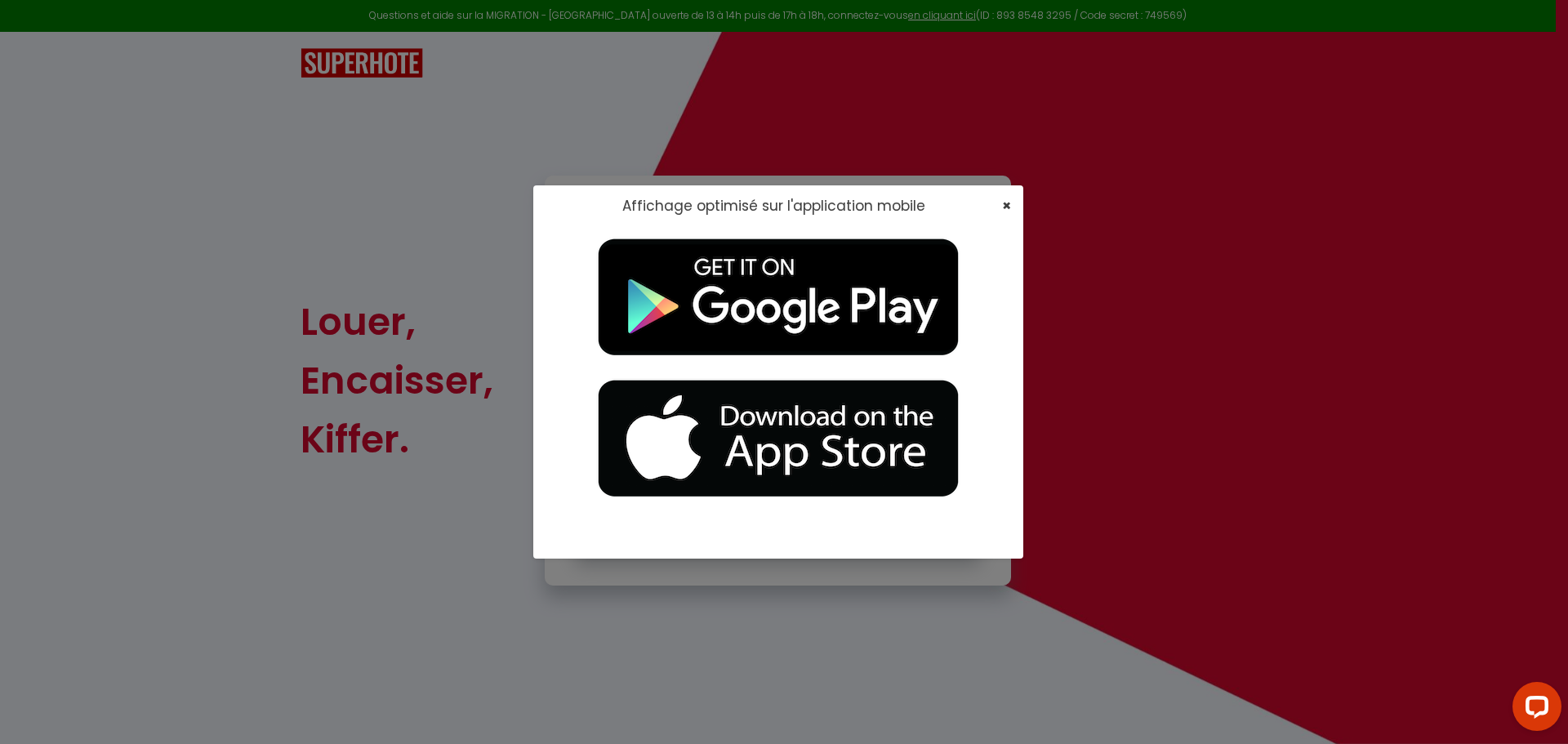
type input "[EMAIL_ADDRESS][DOMAIN_NAME]"
click at [1003, 207] on span "×" at bounding box center [1007, 205] width 9 height 21
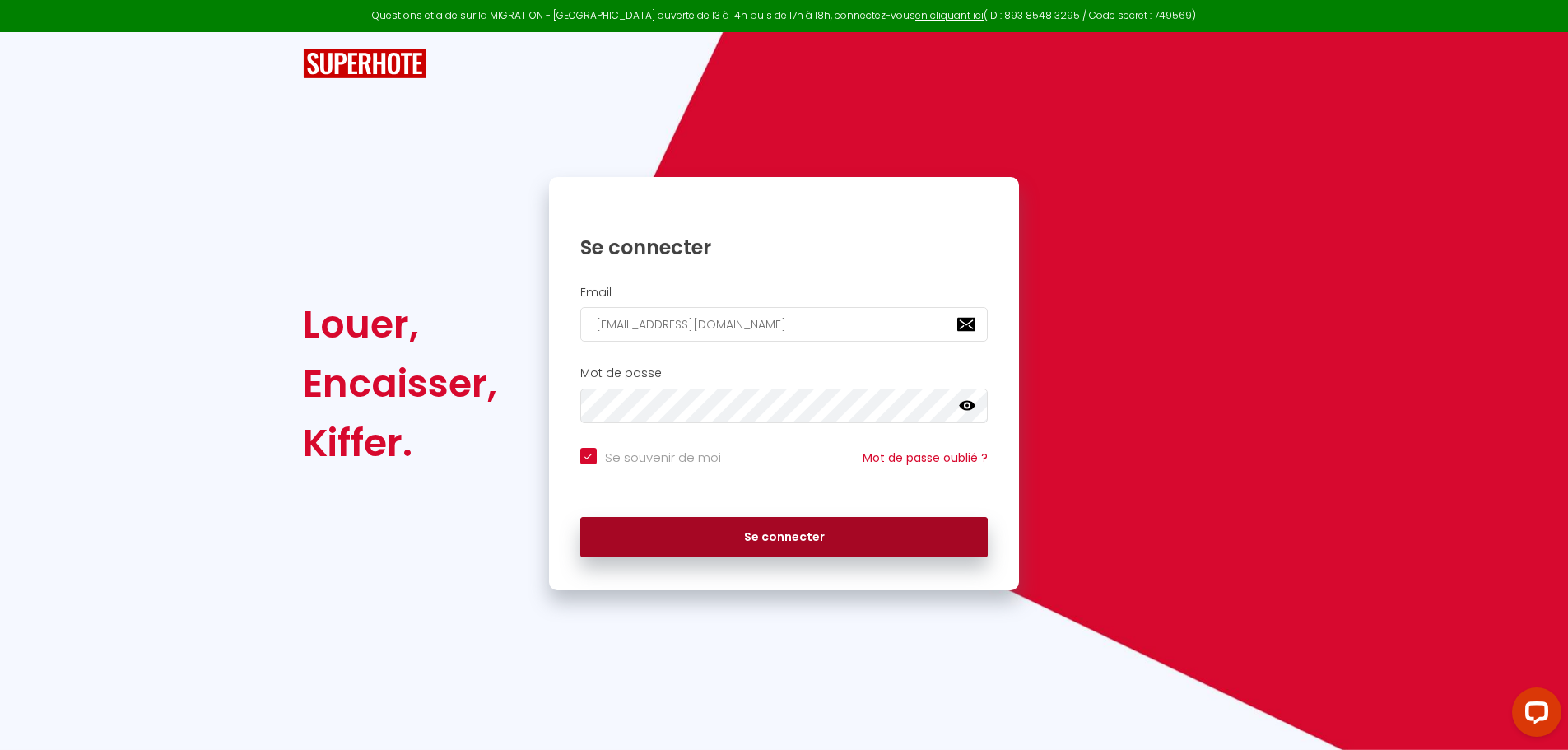
click at [801, 537] on button "Se connecter" at bounding box center [785, 537] width 409 height 41
checkbox input "true"
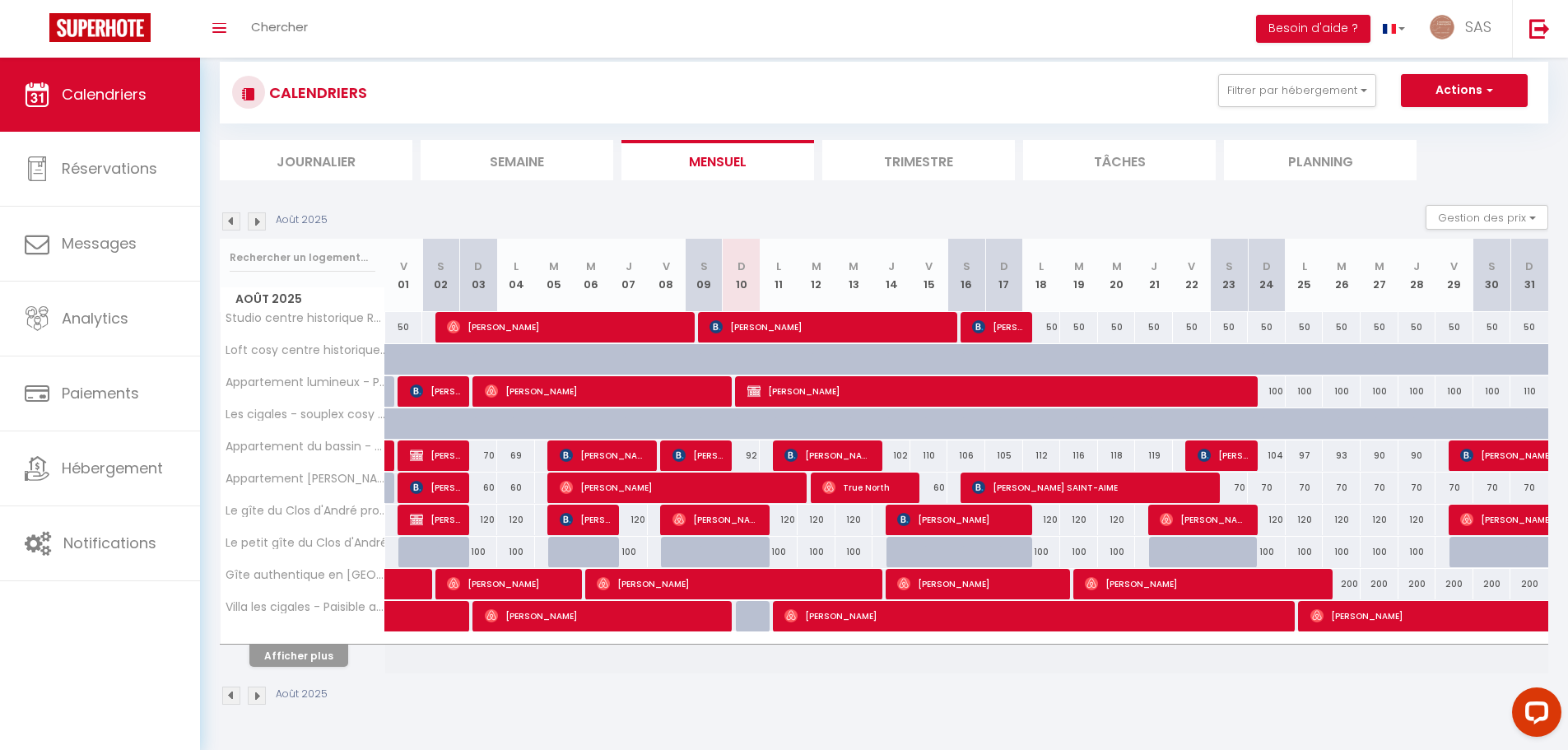
scroll to position [57, 0]
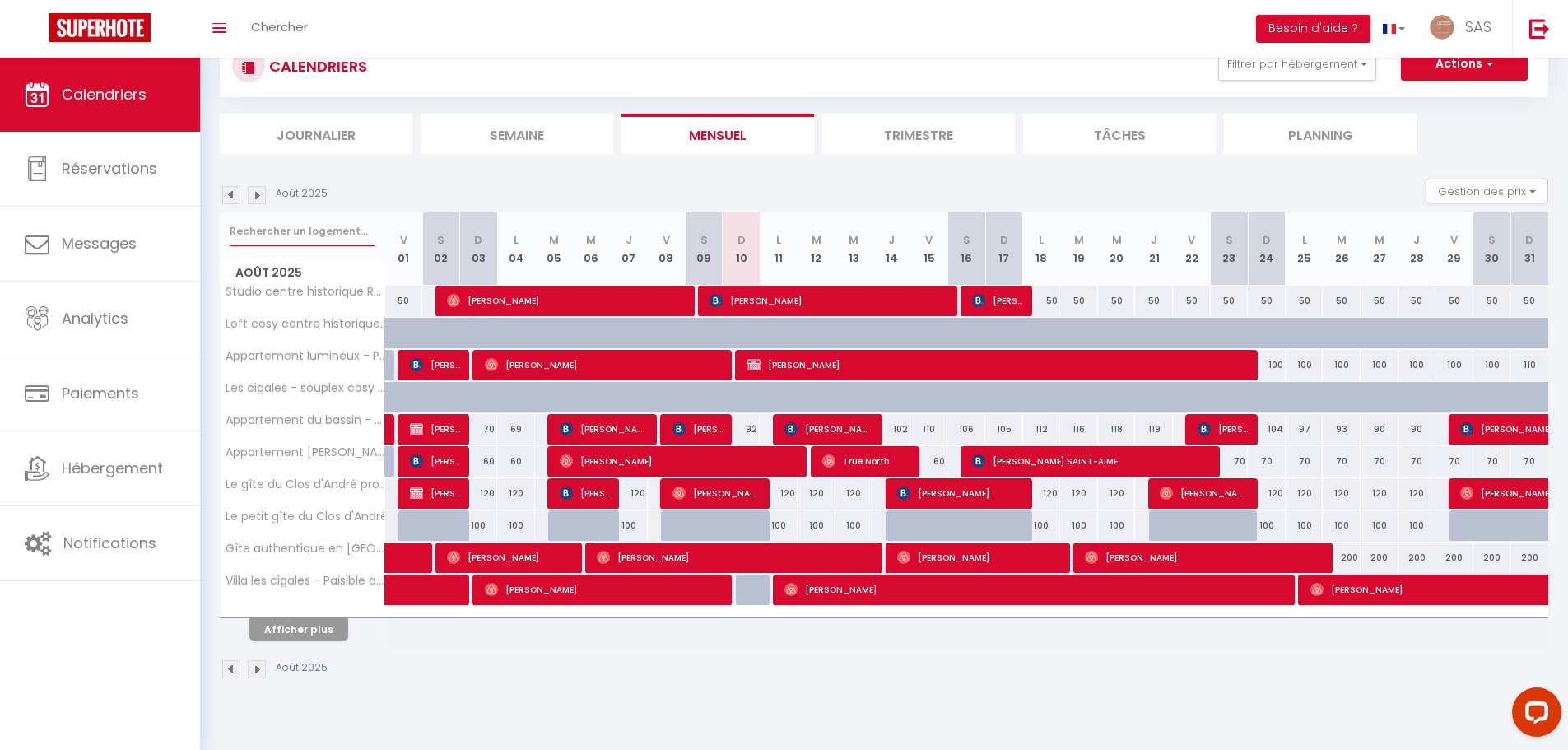
click at [278, 227] on input "text" at bounding box center [302, 231] width 146 height 30
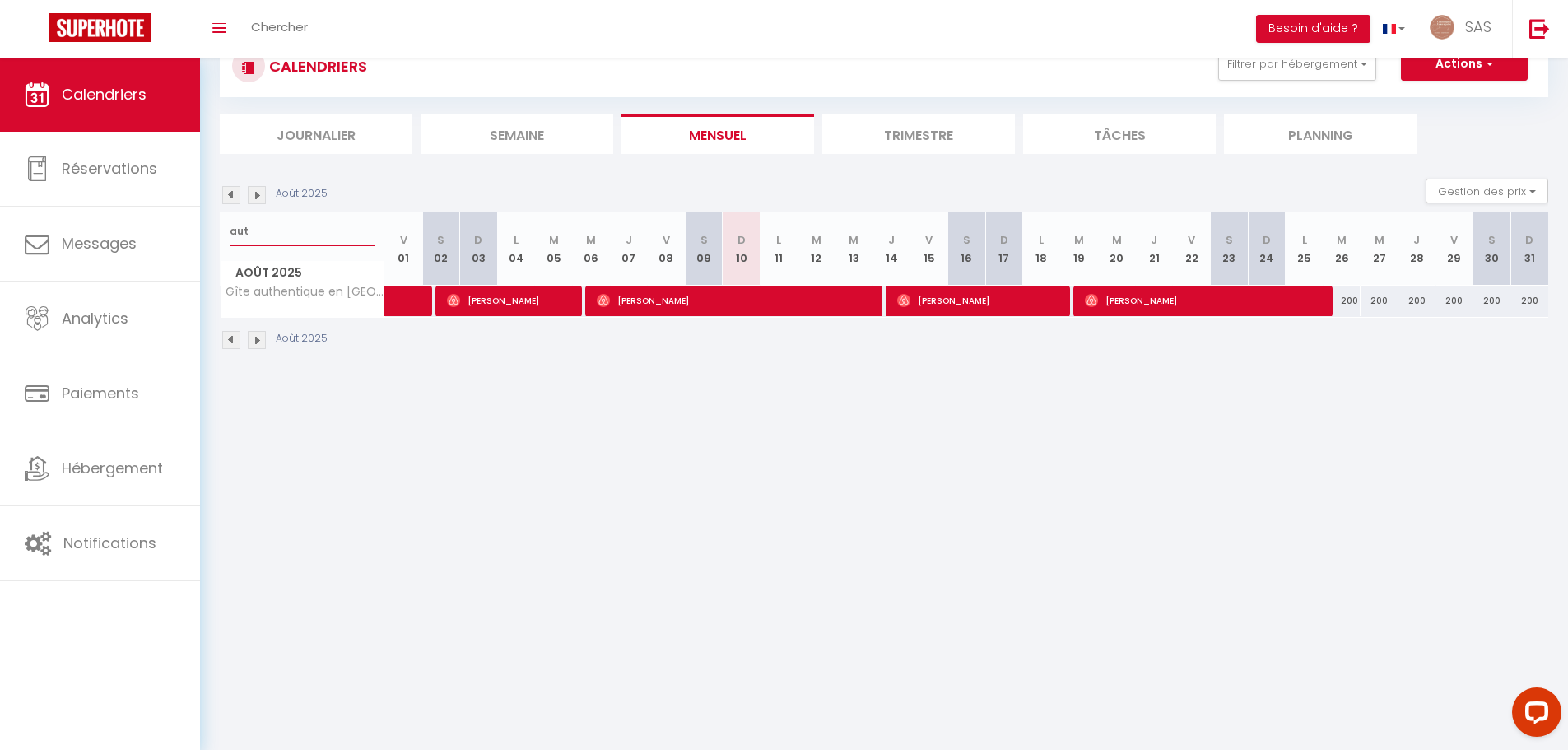
type input "aut"
click at [971, 298] on span "[PERSON_NAME]" at bounding box center [979, 301] width 163 height 31
select select "OK"
select select "0"
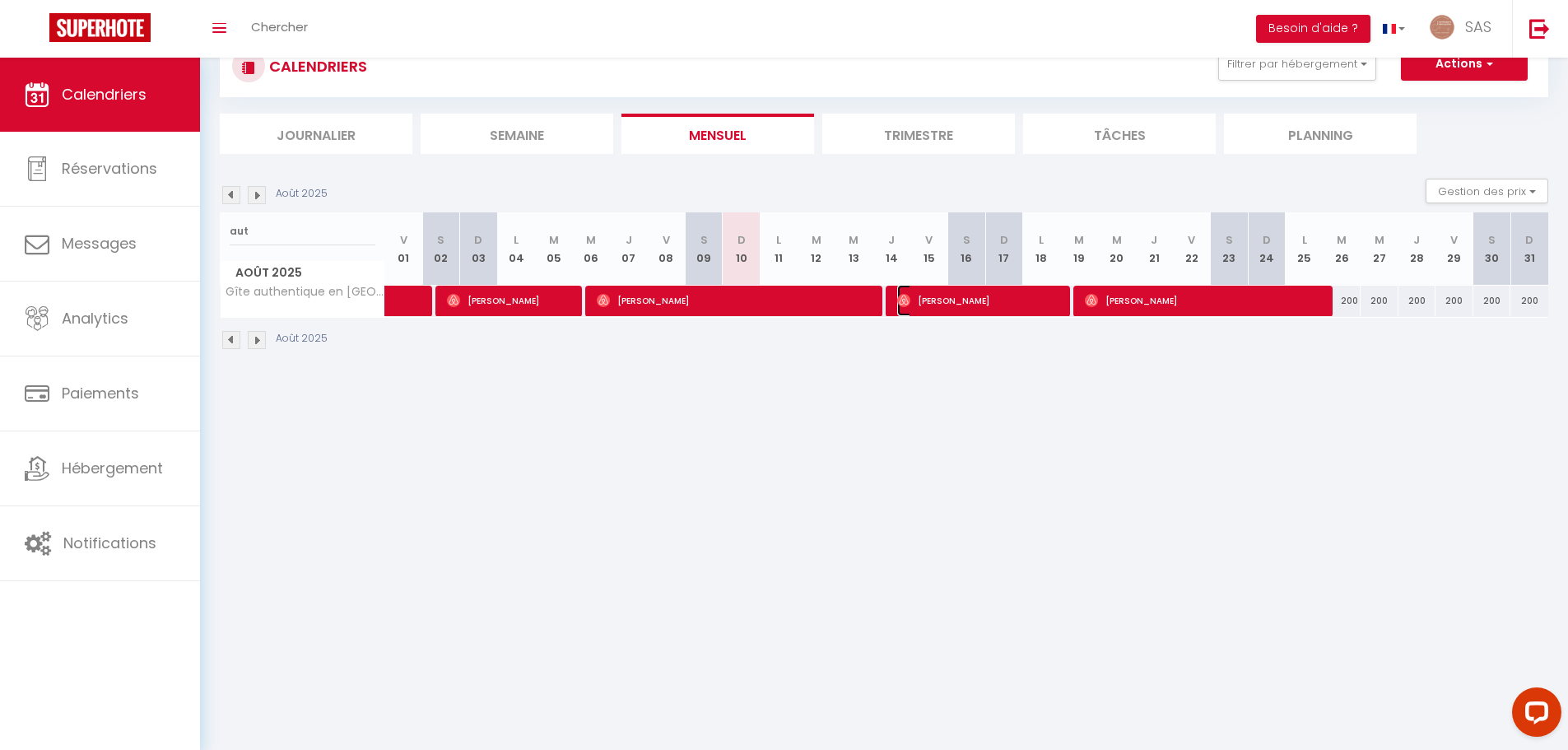
select select "0"
select select "1"
select select
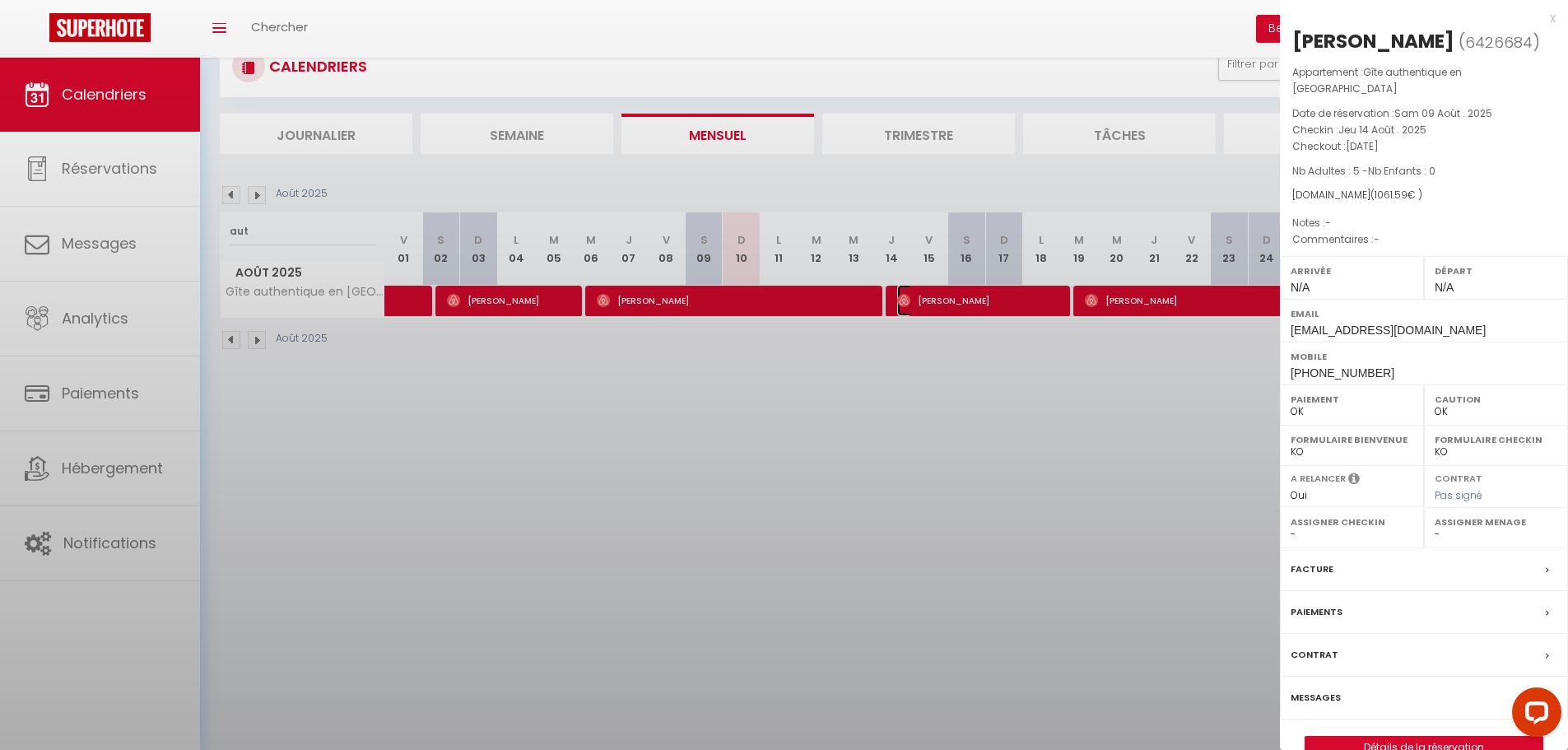
select select "46236"
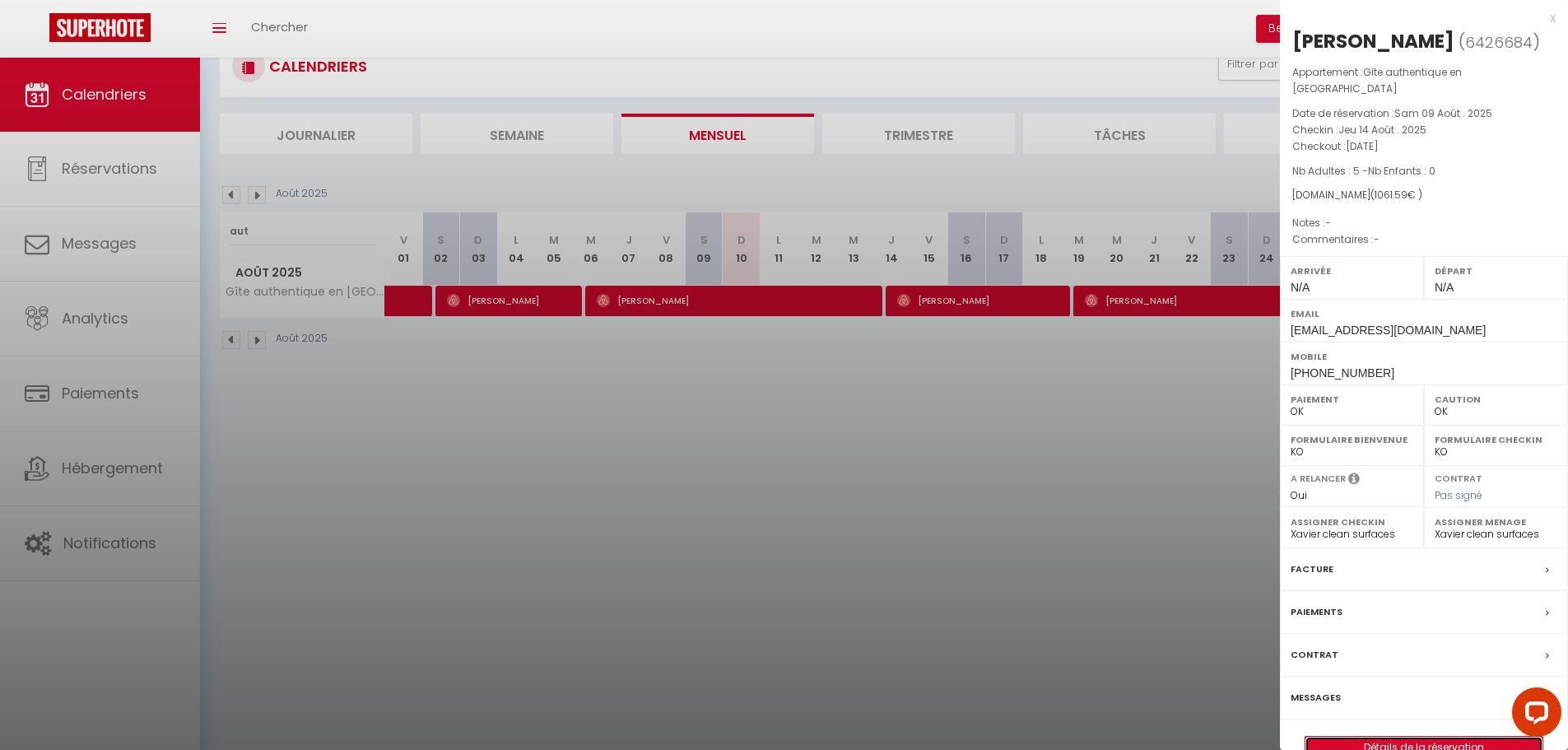
click at [1422, 747] on link "Détails de la réservation" at bounding box center [1424, 747] width 237 height 22
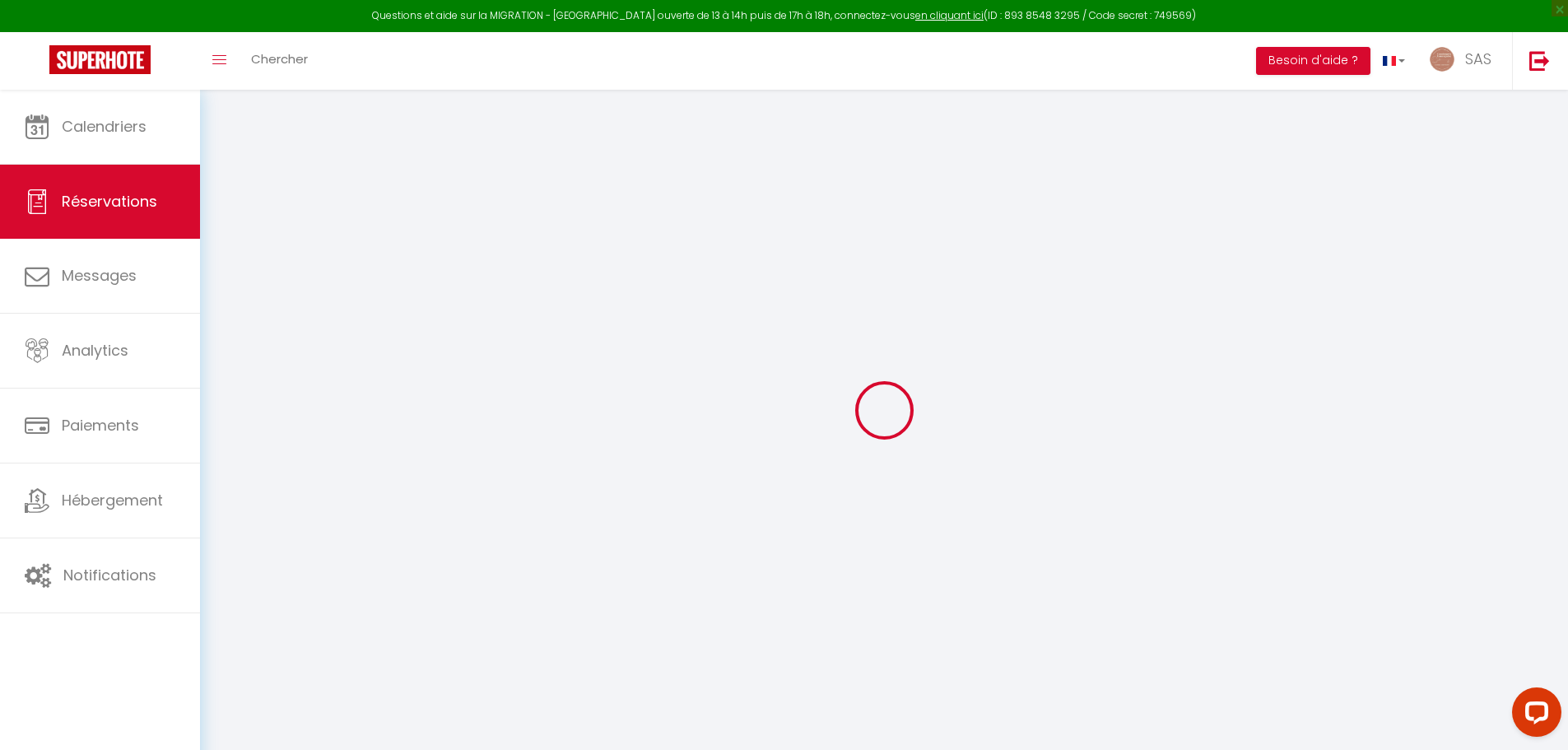
type input "[PERSON_NAME]"
type input "Gregoire"
type input "[EMAIL_ADDRESS][DOMAIN_NAME]"
type input "[PHONE_NUMBER]"
select select
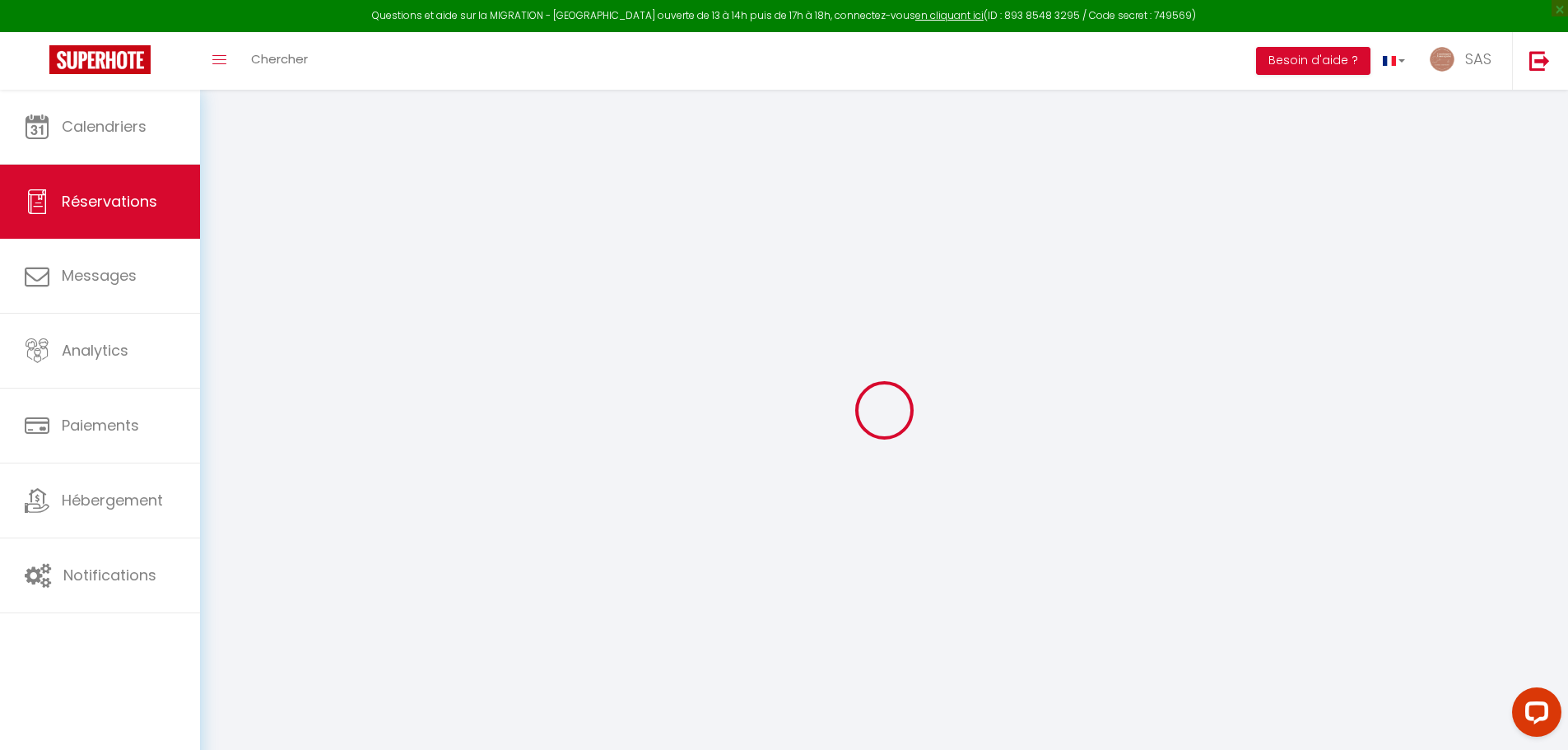
type input "35.82"
select select "36160"
select select "1"
select select
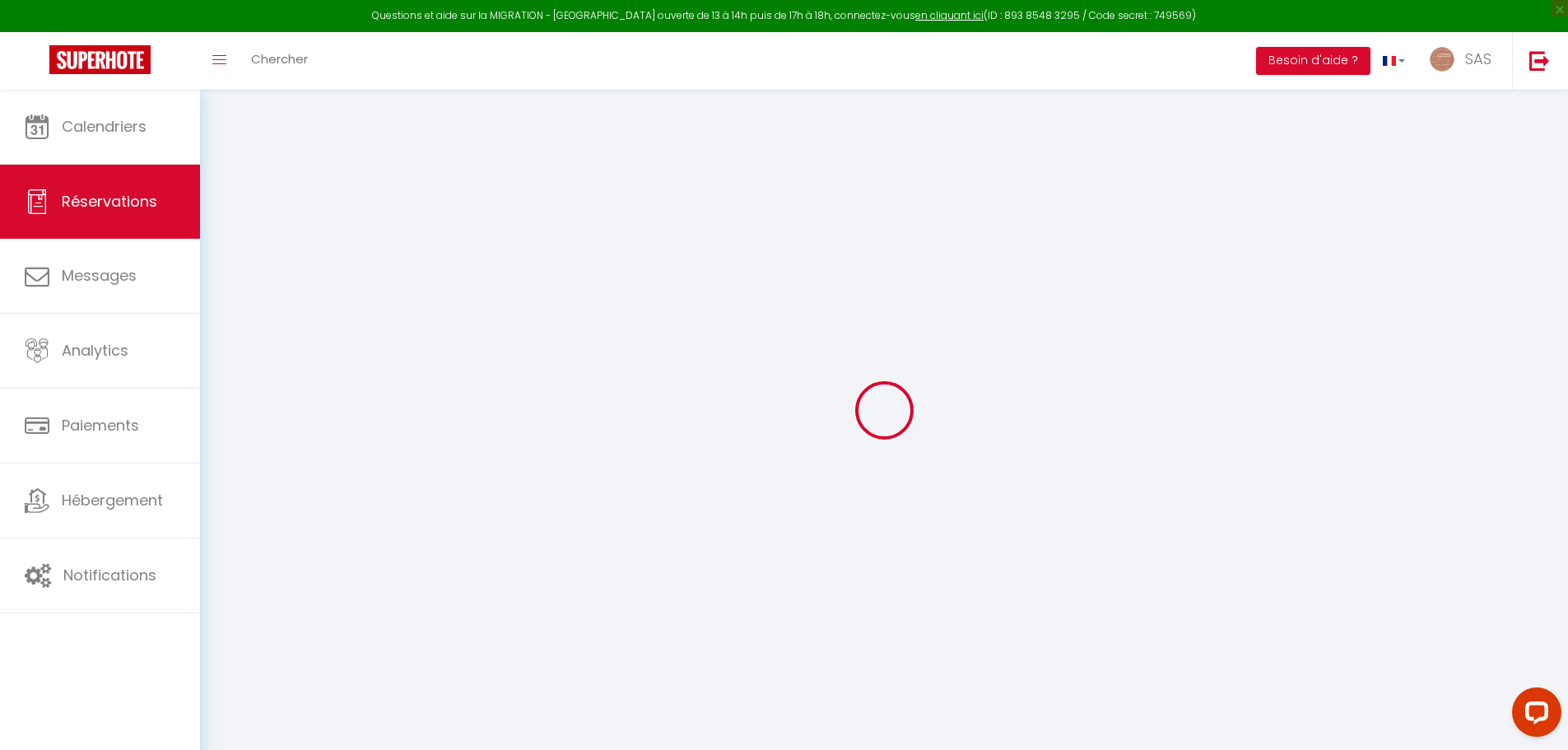
type input "5"
select select "12"
select select
type input "925"
checkbox input "false"
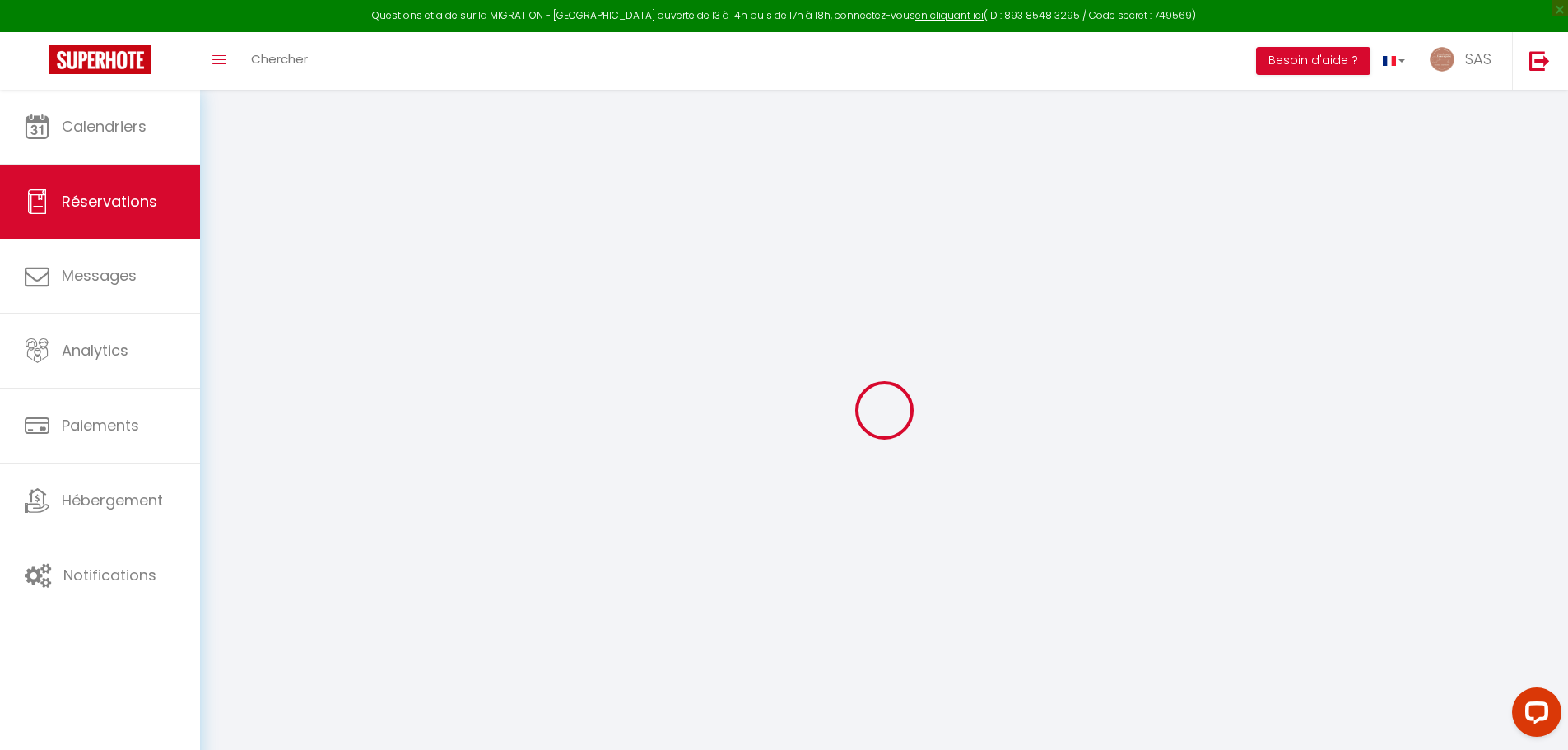
type input "0"
select select "1"
type input "75"
type input "0"
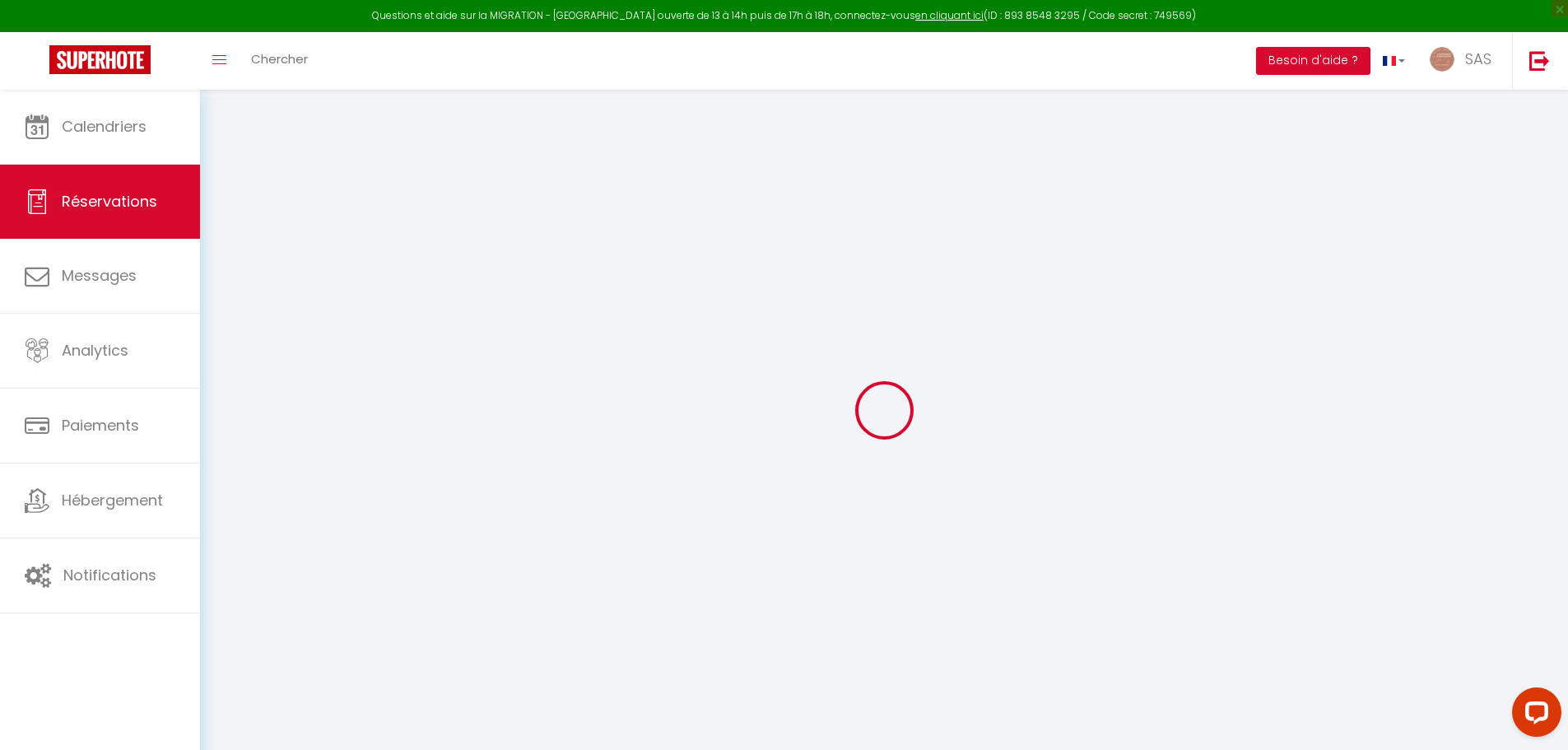
select select
select select "15"
checkbox input "false"
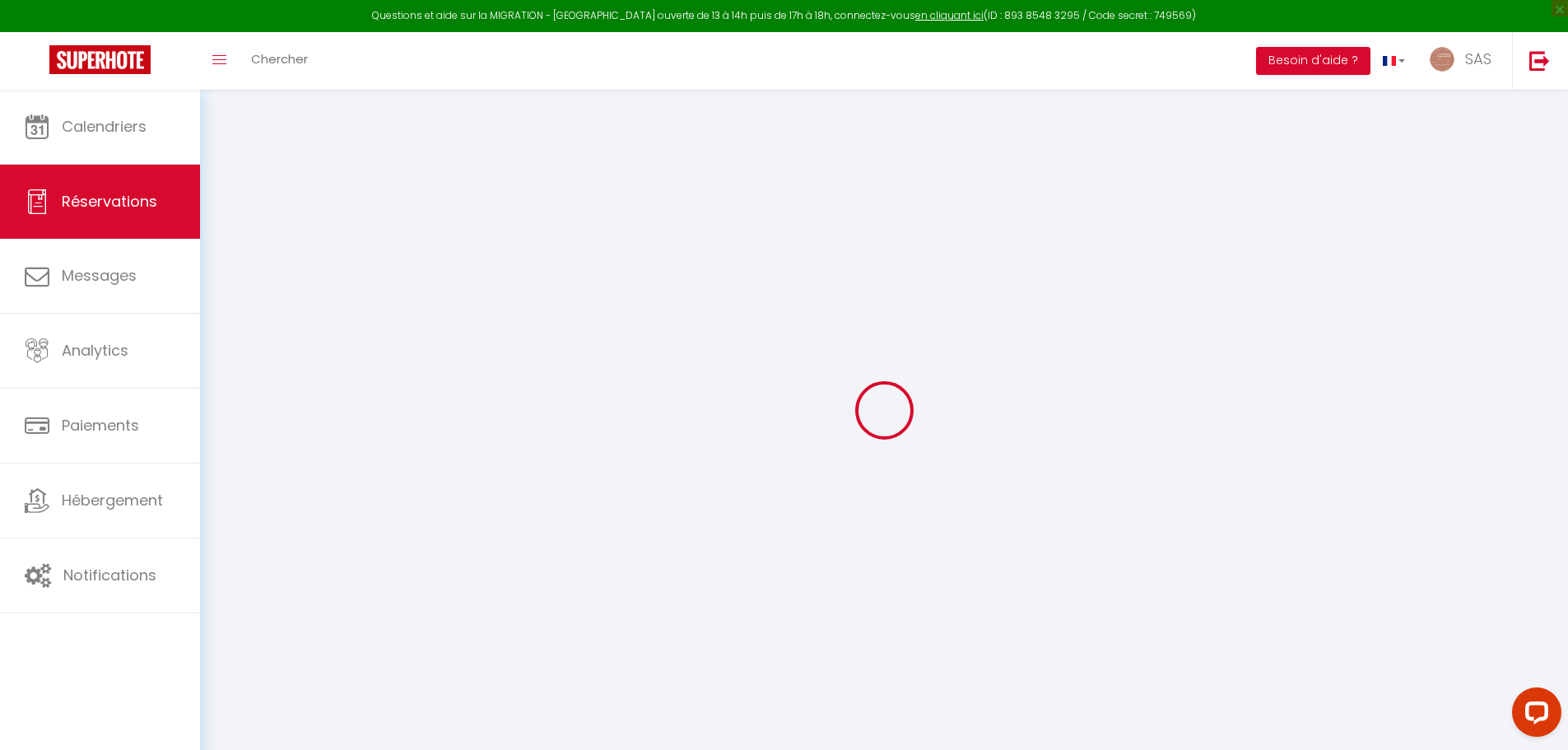
select select
checkbox input "false"
select select
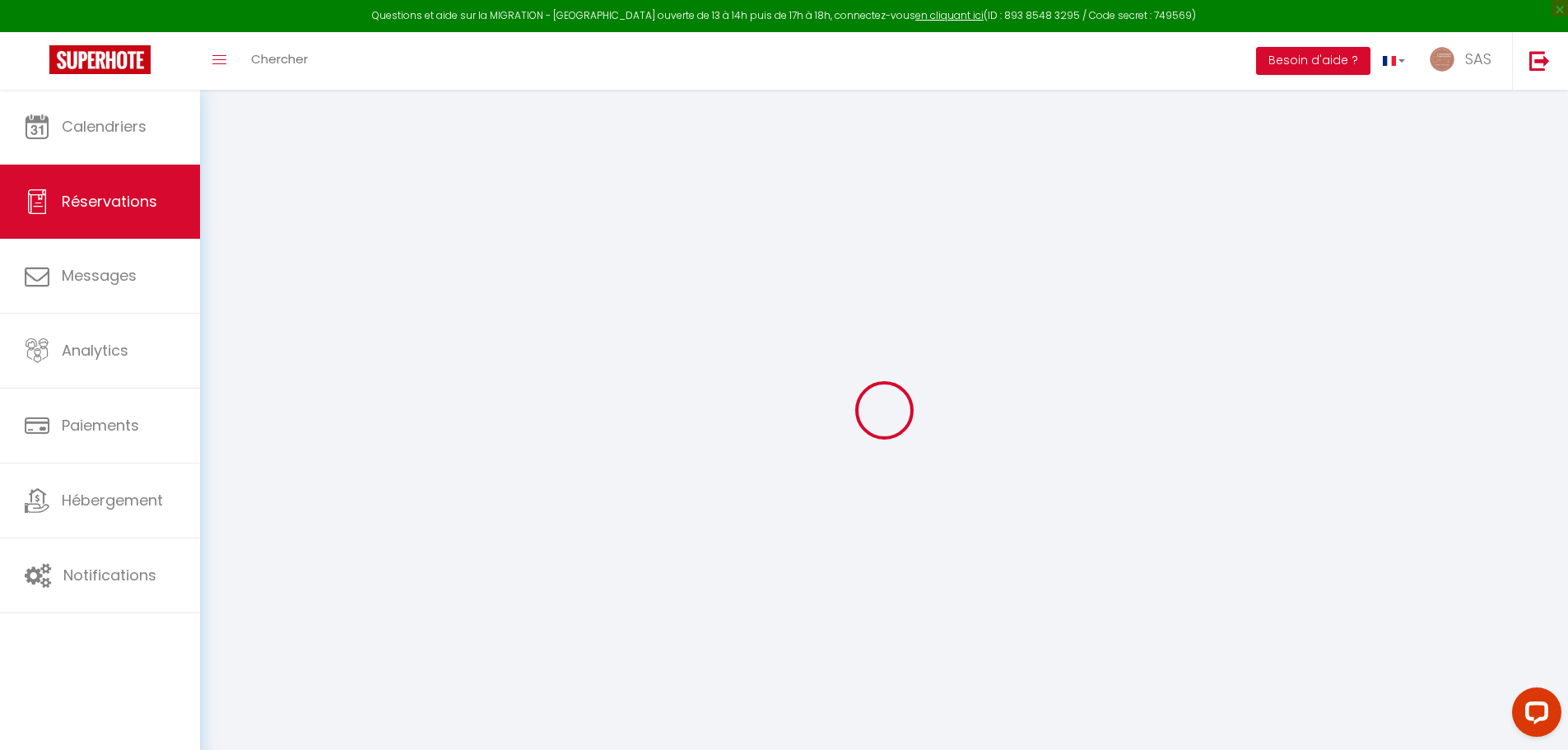
select select
checkbox input "false"
select select
type input "70"
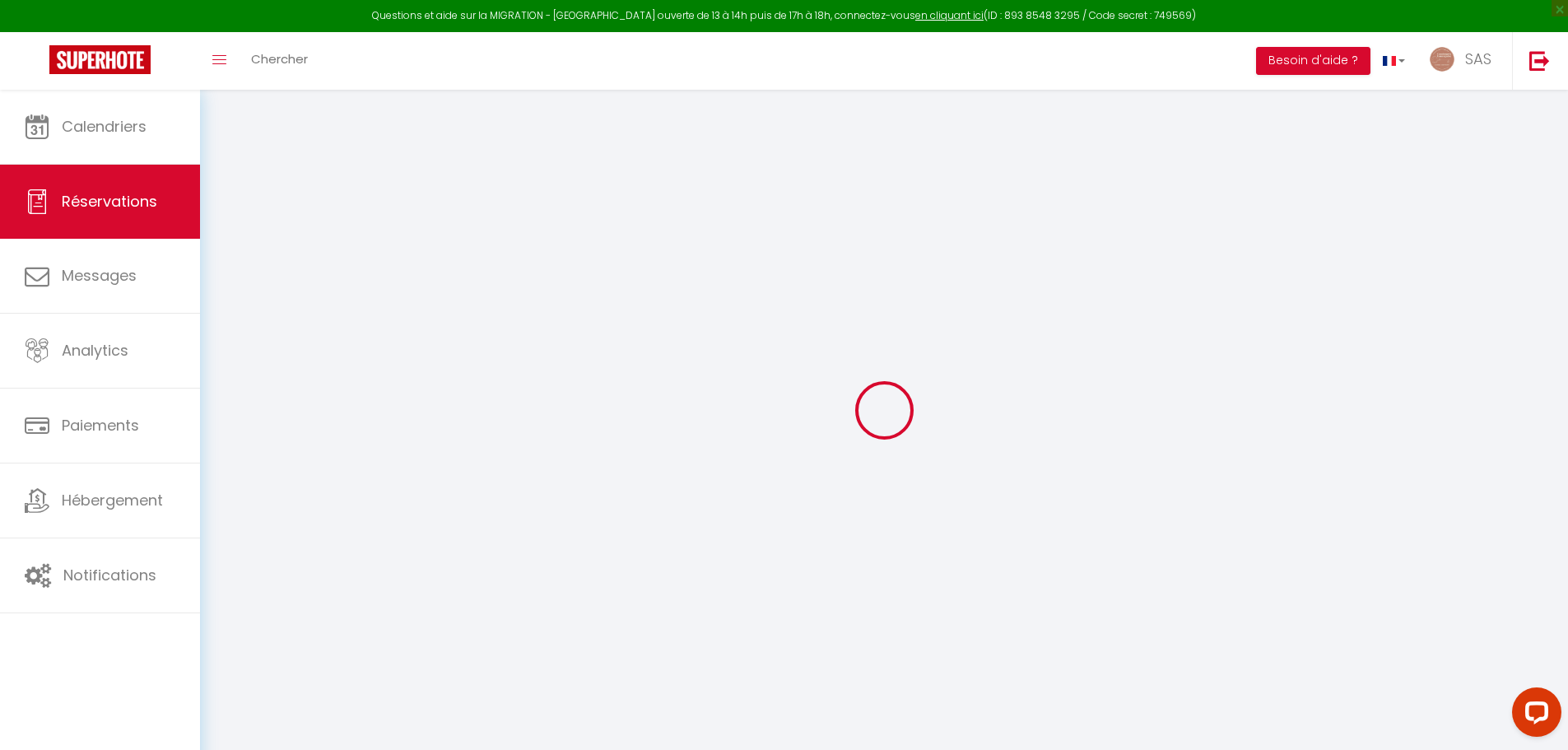
type input "66.59"
select select
checkbox input "false"
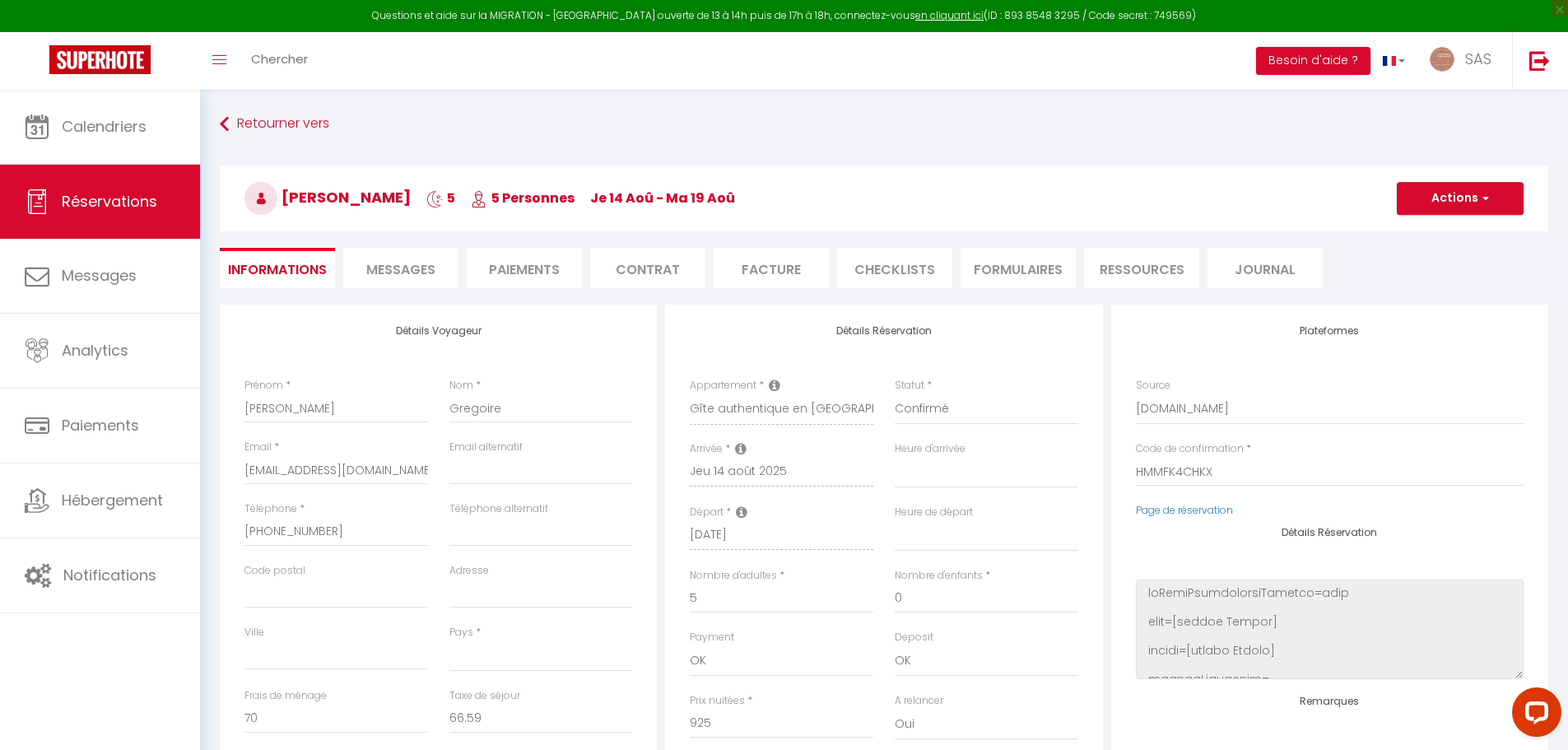
select select
checkbox input "false"
select select
click at [539, 282] on li "Paiements" at bounding box center [524, 268] width 116 height 40
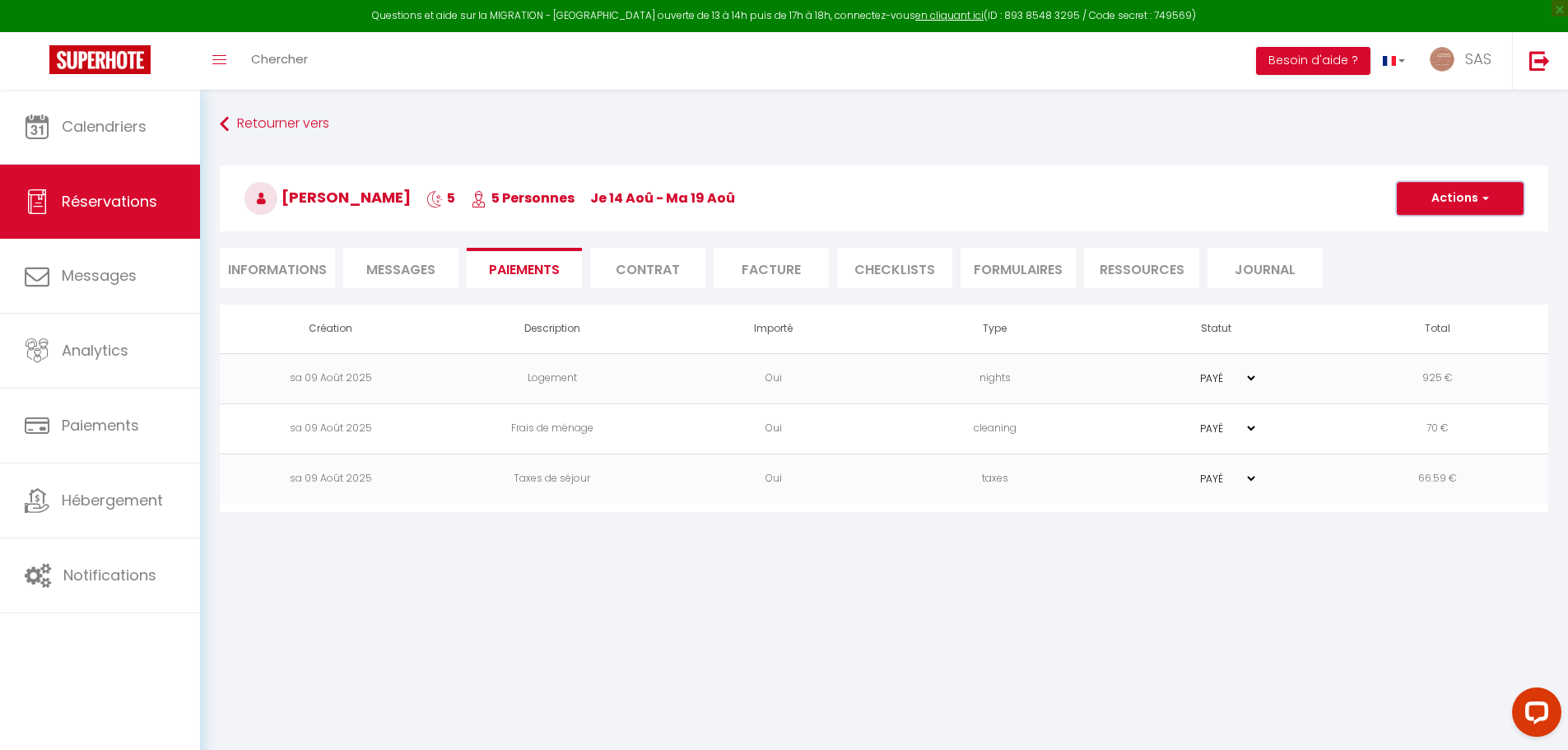
click at [1470, 191] on button "Actions" at bounding box center [1460, 198] width 127 height 33
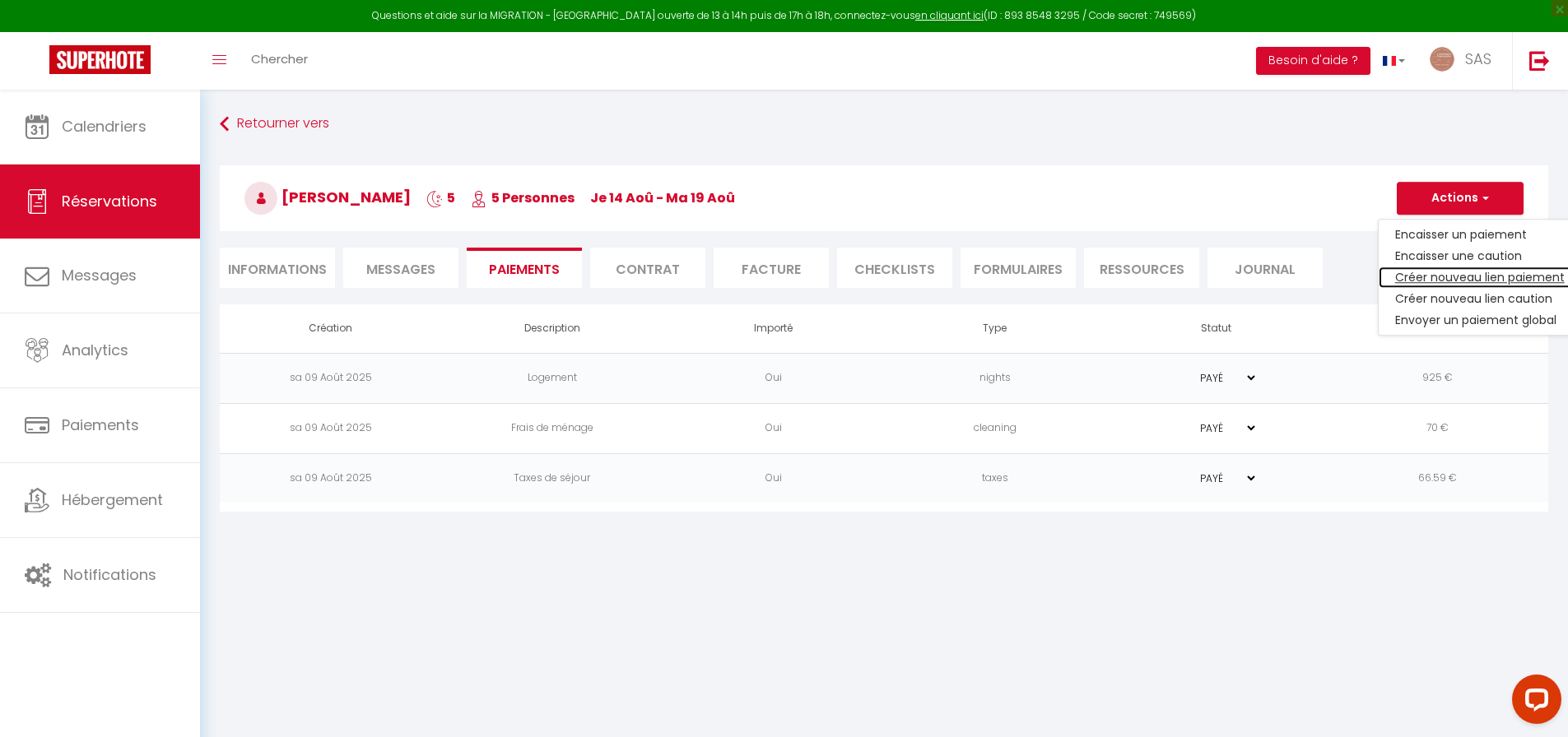
click at [1455, 276] on link "Créer nouveau lien paiement" at bounding box center [1479, 277] width 203 height 22
select select "nights"
type input "[EMAIL_ADDRESS][DOMAIN_NAME]"
select select "6840"
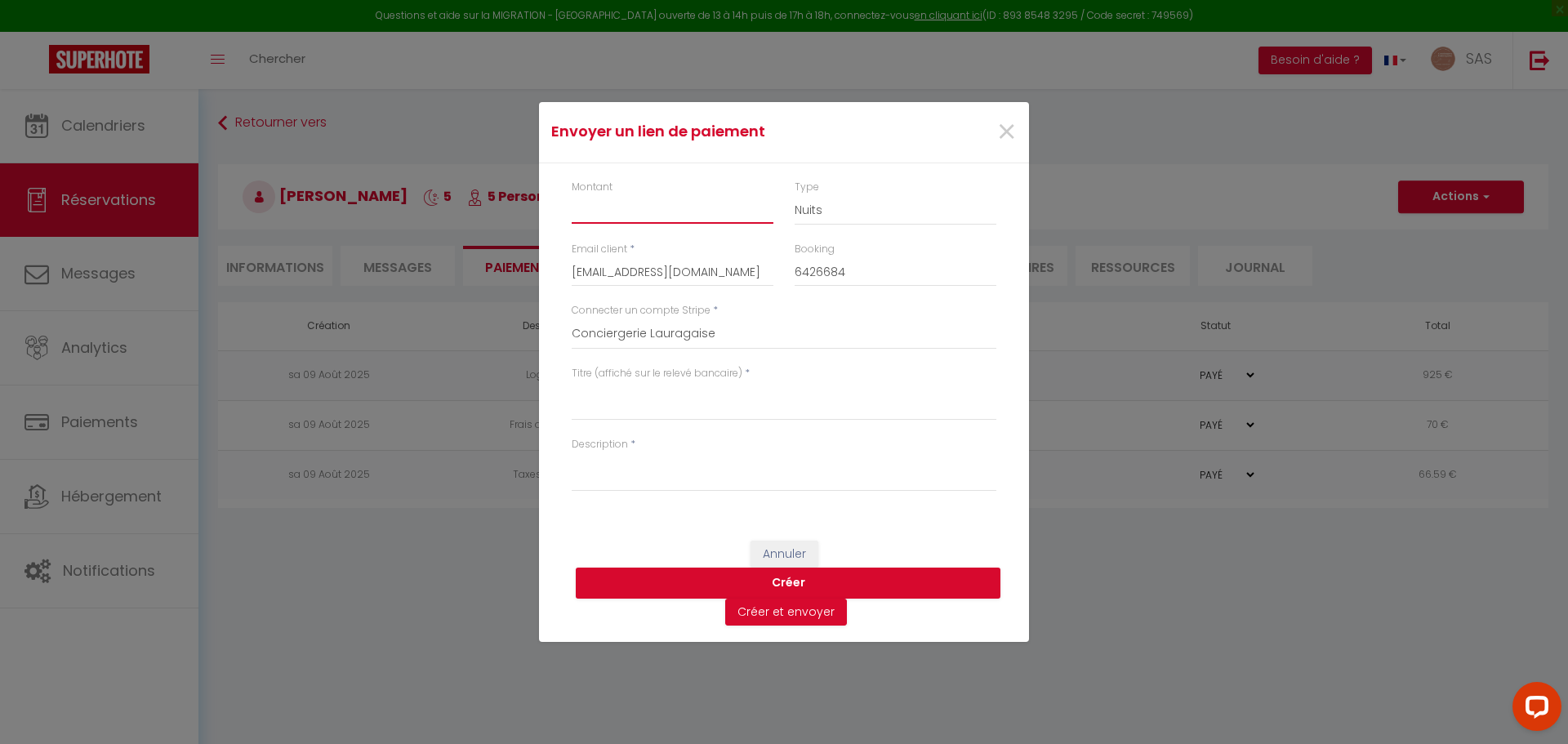
click at [674, 217] on input "Montant" at bounding box center [673, 209] width 202 height 29
type input "40"
click at [827, 209] on select "Nuits Frais de ménage Taxe de séjour [GEOGRAPHIC_DATA]" at bounding box center [895, 209] width 202 height 31
select select "other"
click at [794, 194] on select "Nuits Frais de ménage Taxe de séjour [GEOGRAPHIC_DATA]" at bounding box center [895, 209] width 202 height 31
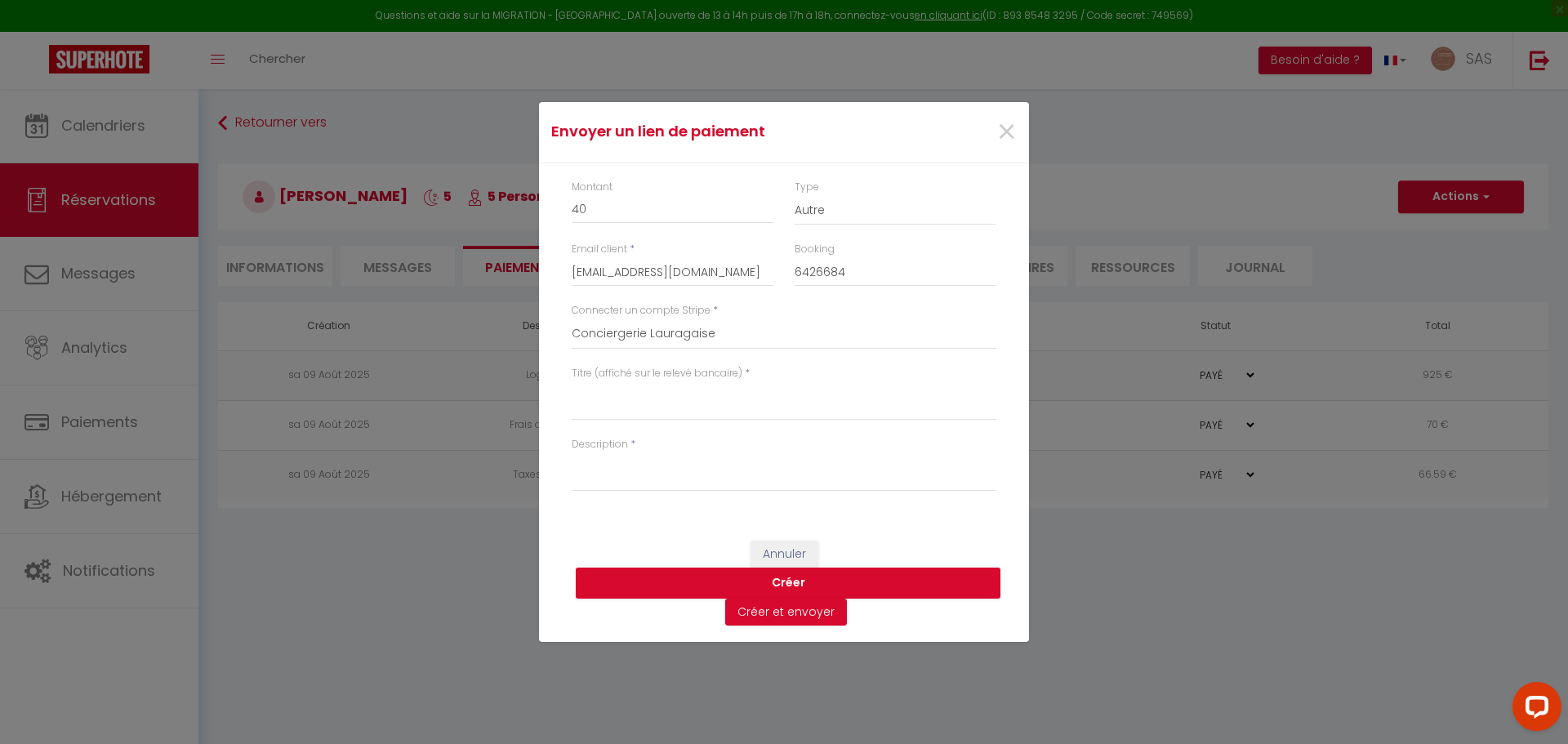
drag, startPoint x: 657, startPoint y: 423, endPoint x: 657, endPoint y: 412, distance: 11.0
click at [657, 415] on div "Titre (affiché sur le relevé bancaire) *" at bounding box center [783, 401] width 446 height 71
click at [657, 411] on textarea "Titre (affiché sur le relevé bancaire)" at bounding box center [784, 400] width 424 height 39
drag, startPoint x: 814, startPoint y: 118, endPoint x: 831, endPoint y: 134, distance: 23.3
click at [831, 134] on div "Envoyer un lien de paiement ×" at bounding box center [784, 133] width 486 height 36
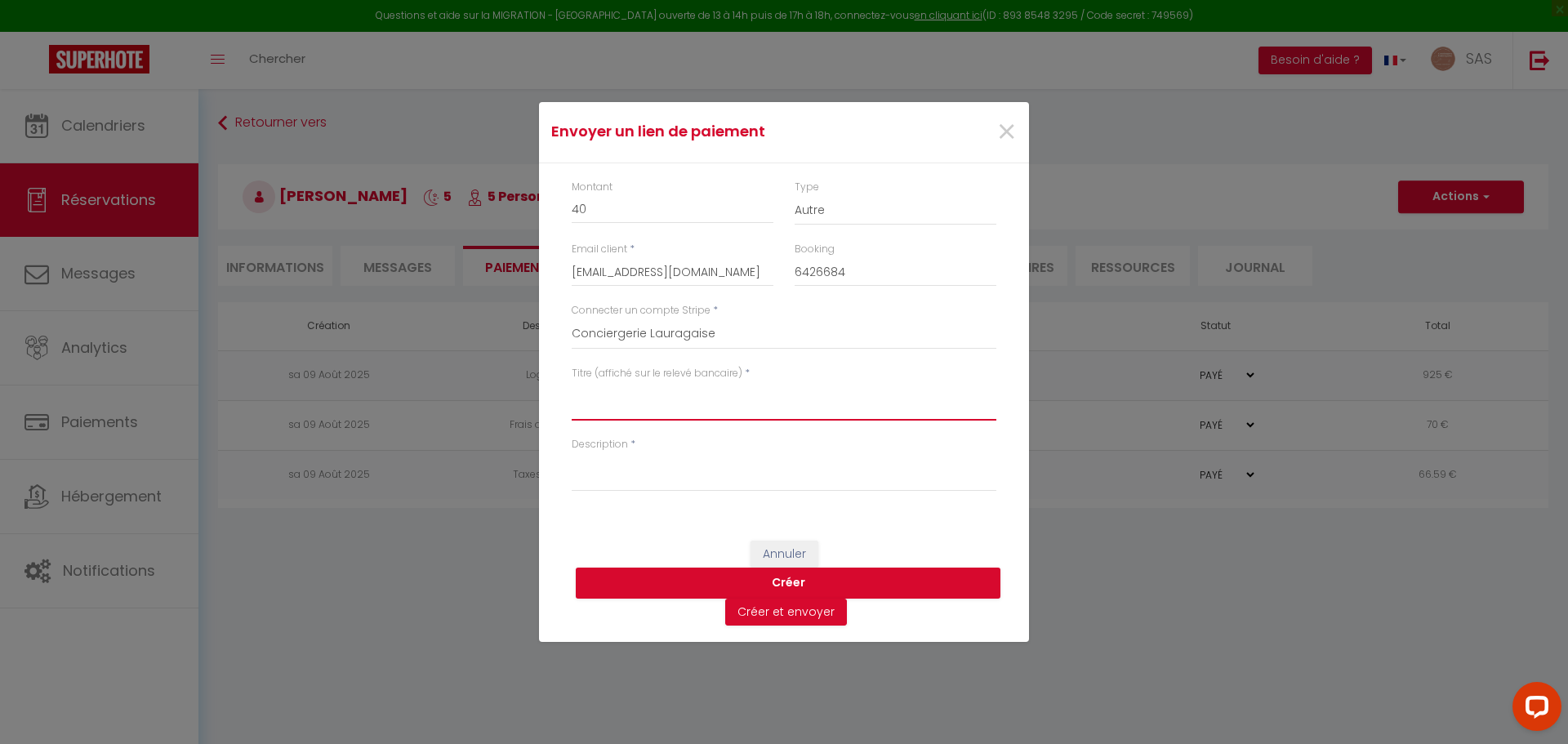
click at [647, 412] on textarea "Titre (affiché sur le relevé bancaire)" at bounding box center [784, 400] width 424 height 39
drag, startPoint x: 875, startPoint y: 394, endPoint x: 569, endPoint y: 388, distance: 306.1
click at [570, 390] on div "Titre (affiché sur le relevé bancaire) * Location linge Authentique - 1408/1908…" at bounding box center [783, 401] width 446 height 71
type textarea "Location linge Authentique - 1408/1908 - [PERSON_NAME]"
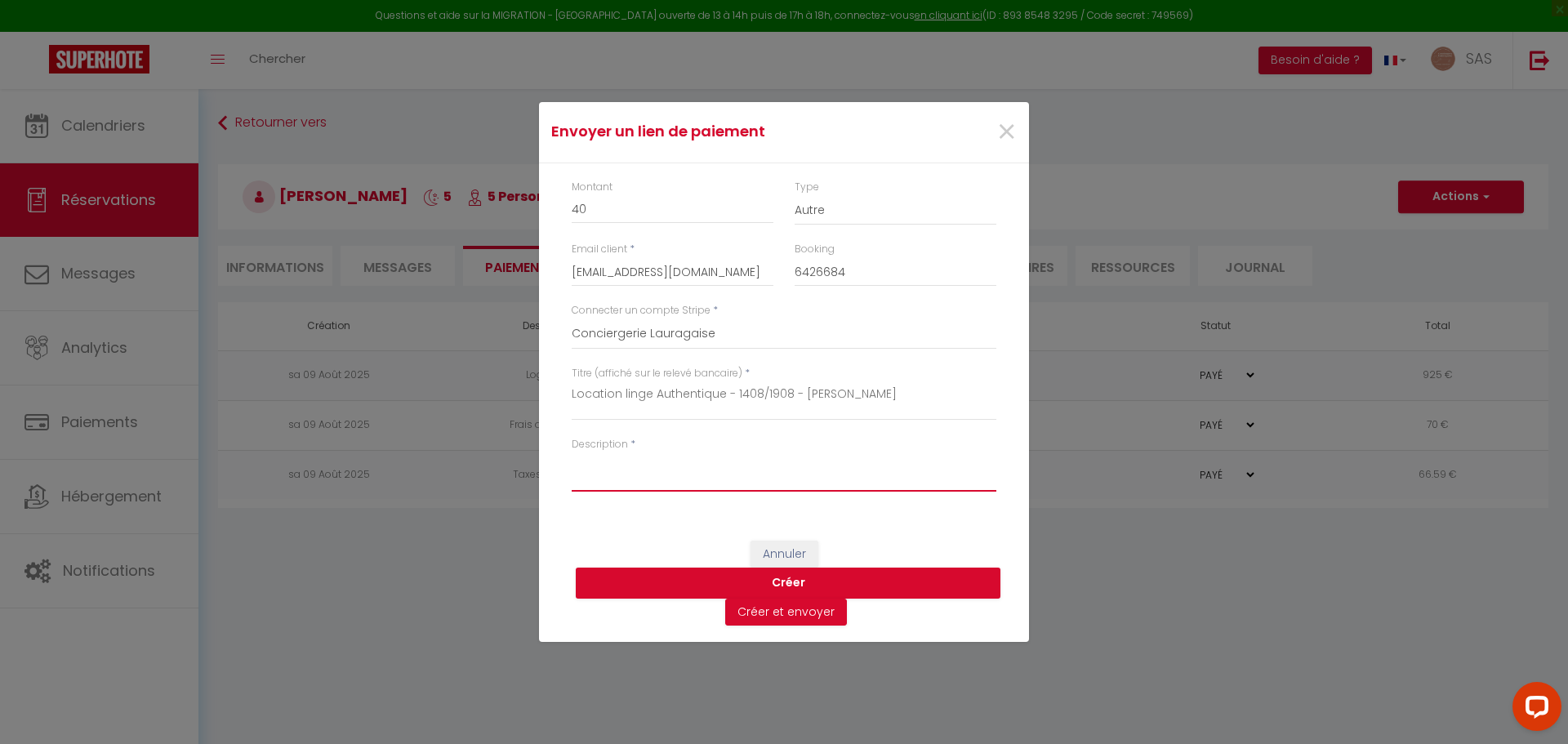
click at [607, 479] on textarea "Description" at bounding box center [784, 472] width 424 height 39
paste textarea "Location linge Authentique - 1408/1908 - [PERSON_NAME]"
type textarea "Location linge Authentique - 1408/1908 - [PERSON_NAME]"
click at [813, 582] on button "Créer" at bounding box center [788, 583] width 424 height 31
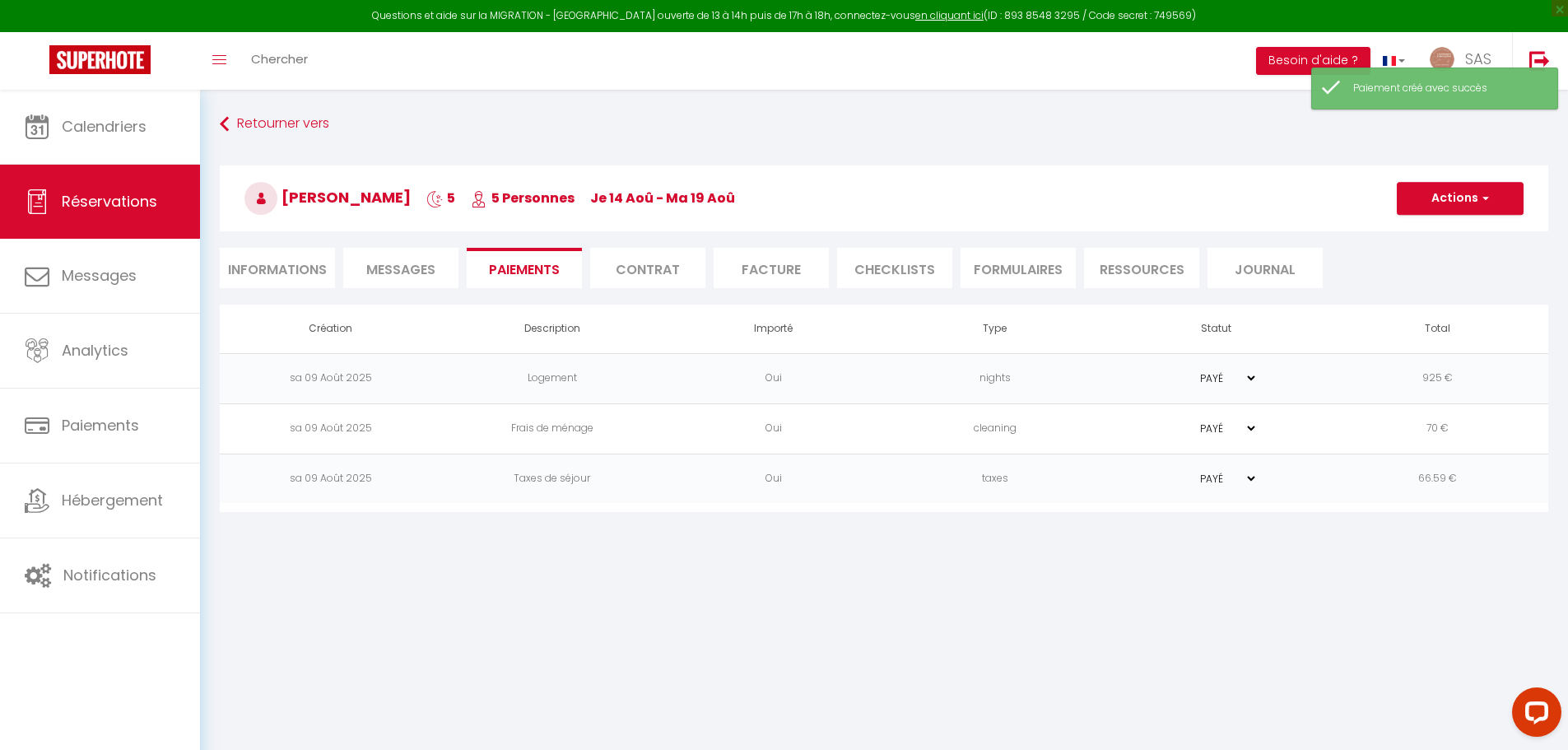
select select "0"
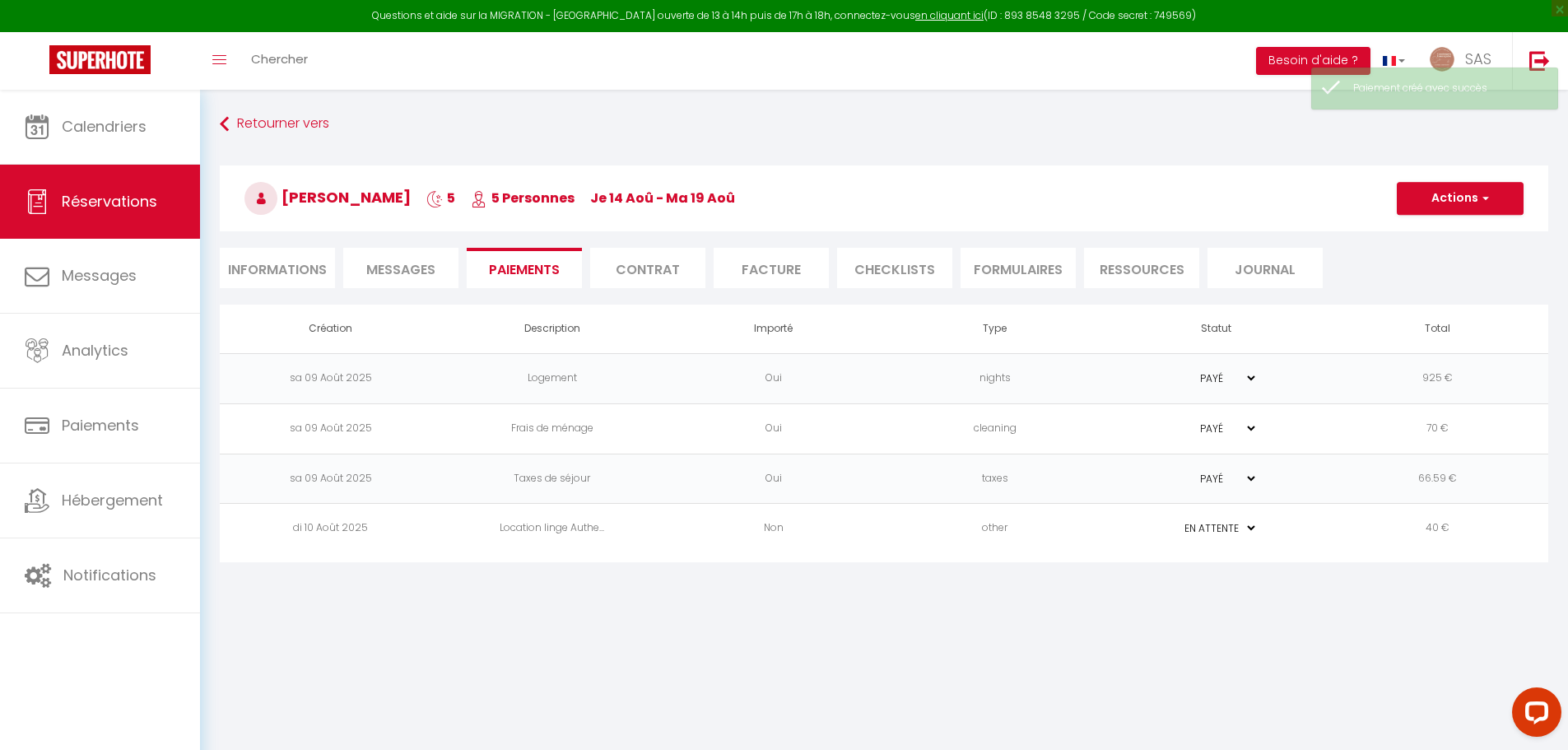
click at [1473, 544] on td "40 €" at bounding box center [1437, 528] width 222 height 50
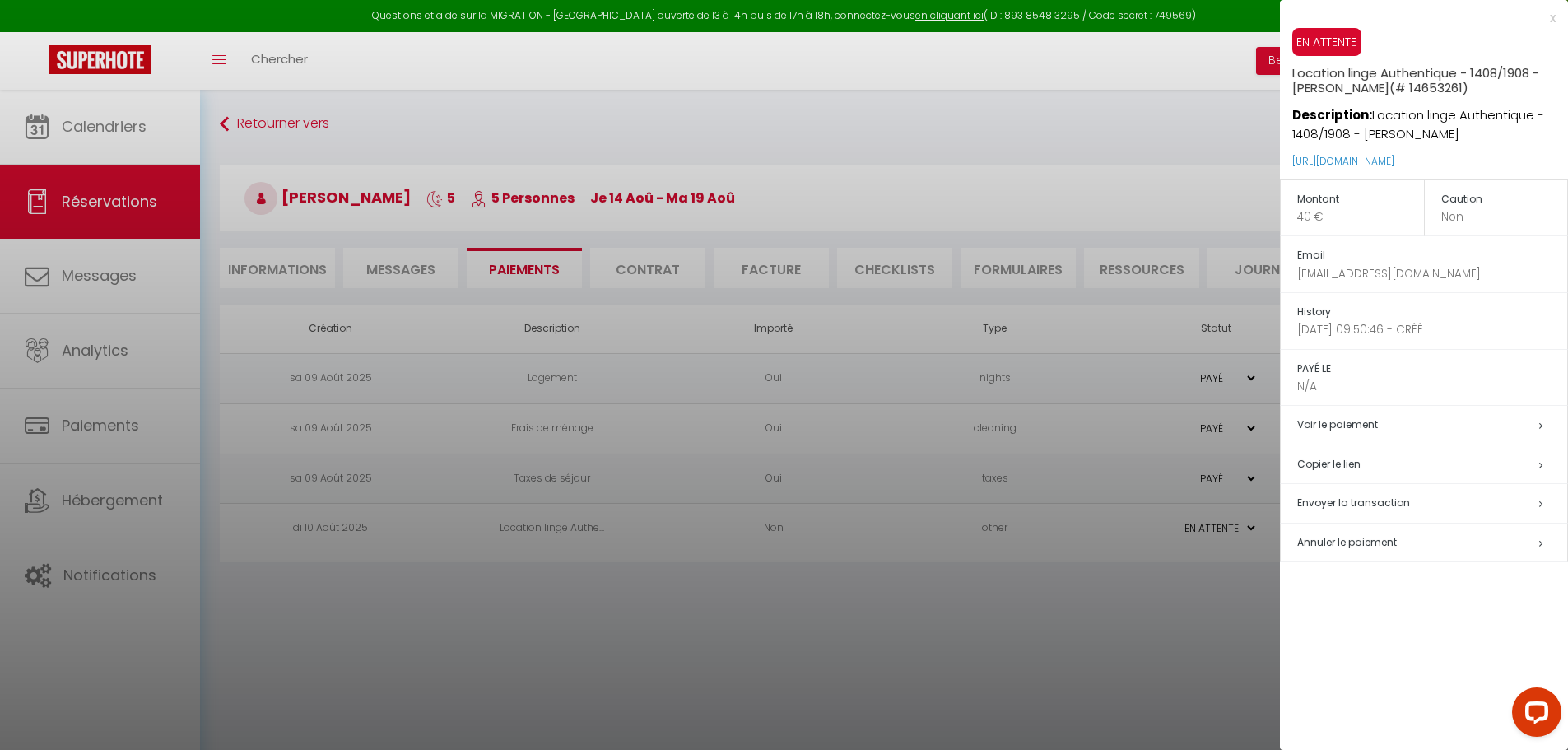
click at [1372, 464] on h5 "Copier le lien" at bounding box center [1432, 465] width 270 height 19
click at [1344, 463] on h5 "Copier le lien" at bounding box center [1432, 465] width 270 height 19
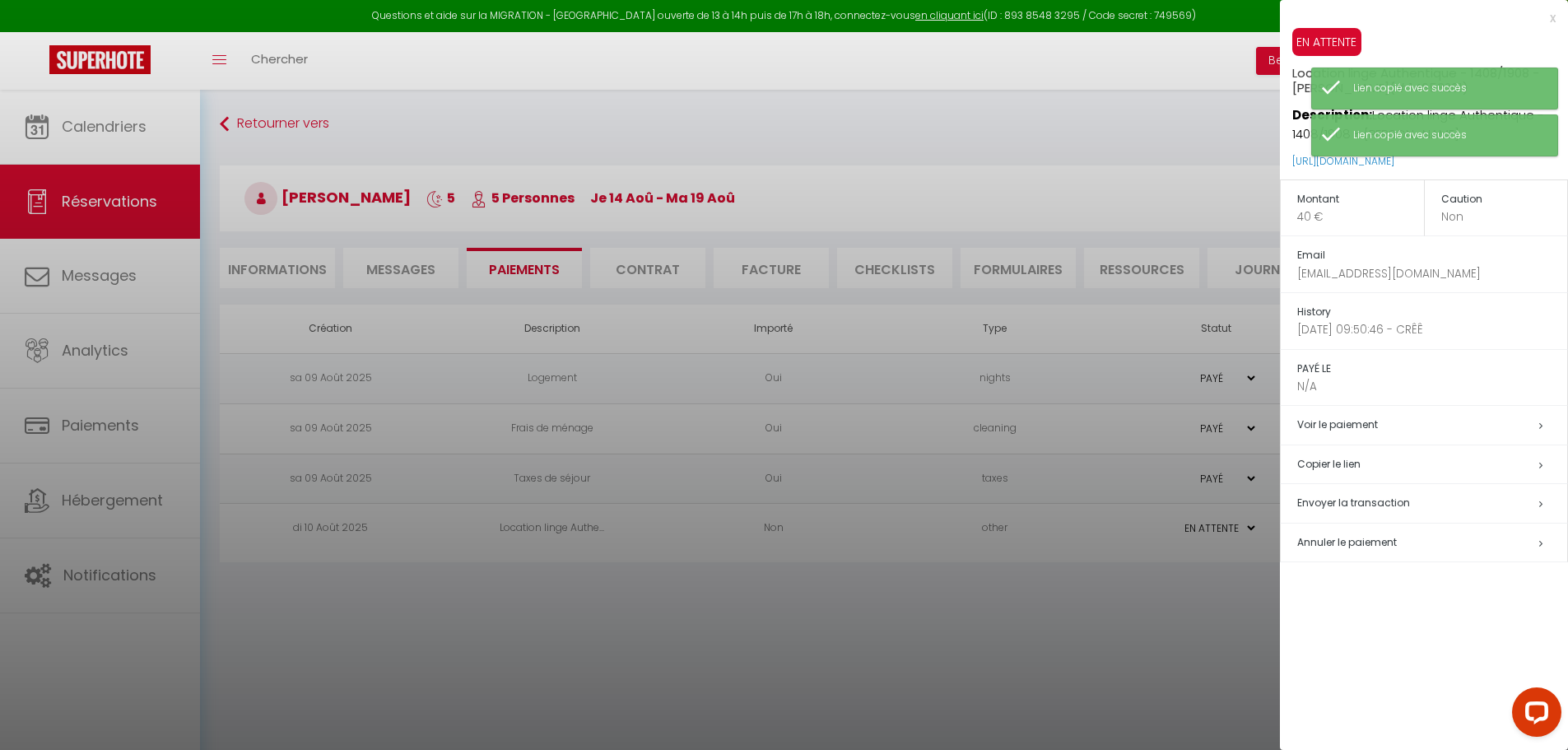
click at [414, 260] on div at bounding box center [784, 375] width 1568 height 750
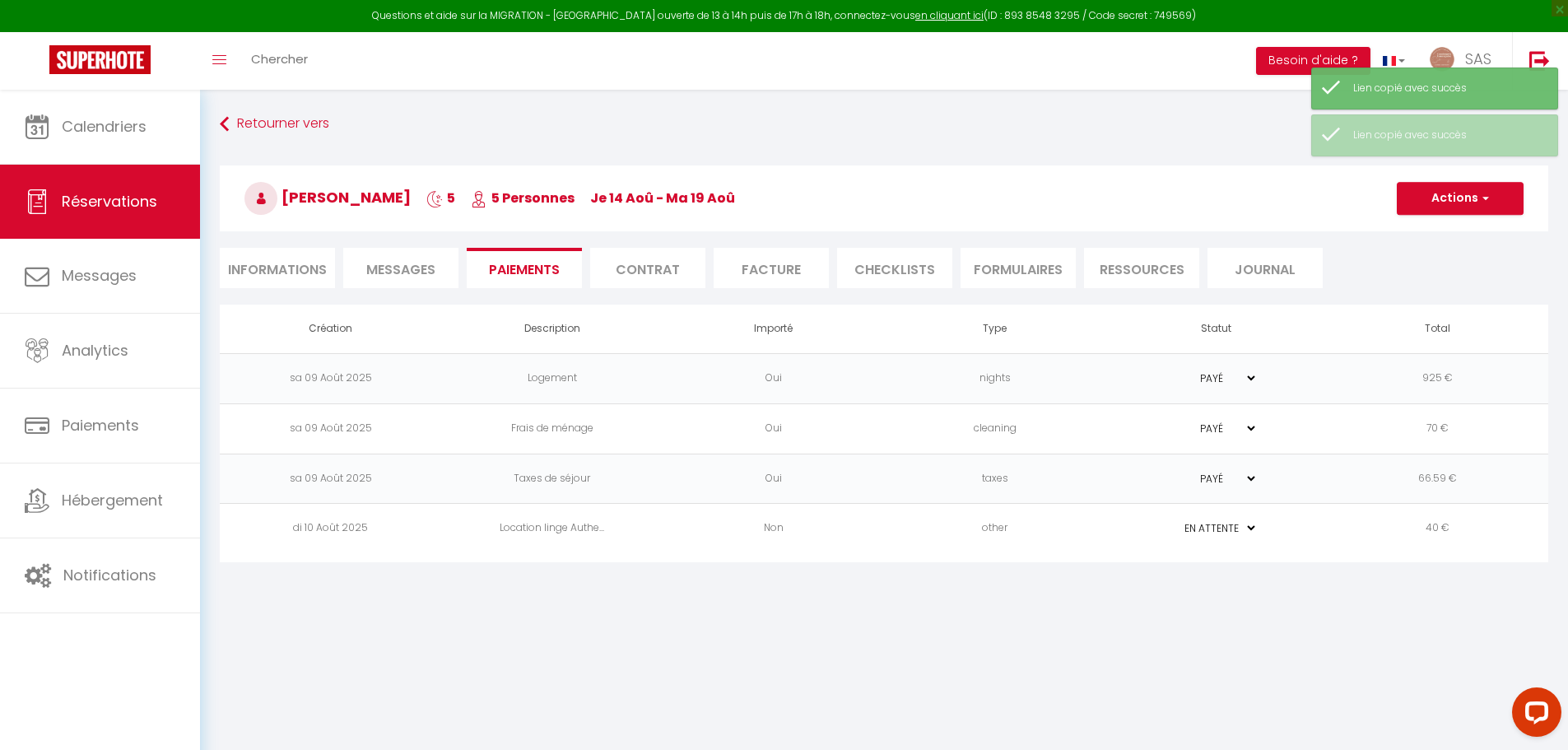
click at [424, 276] on span "Messages" at bounding box center [401, 269] width 70 height 19
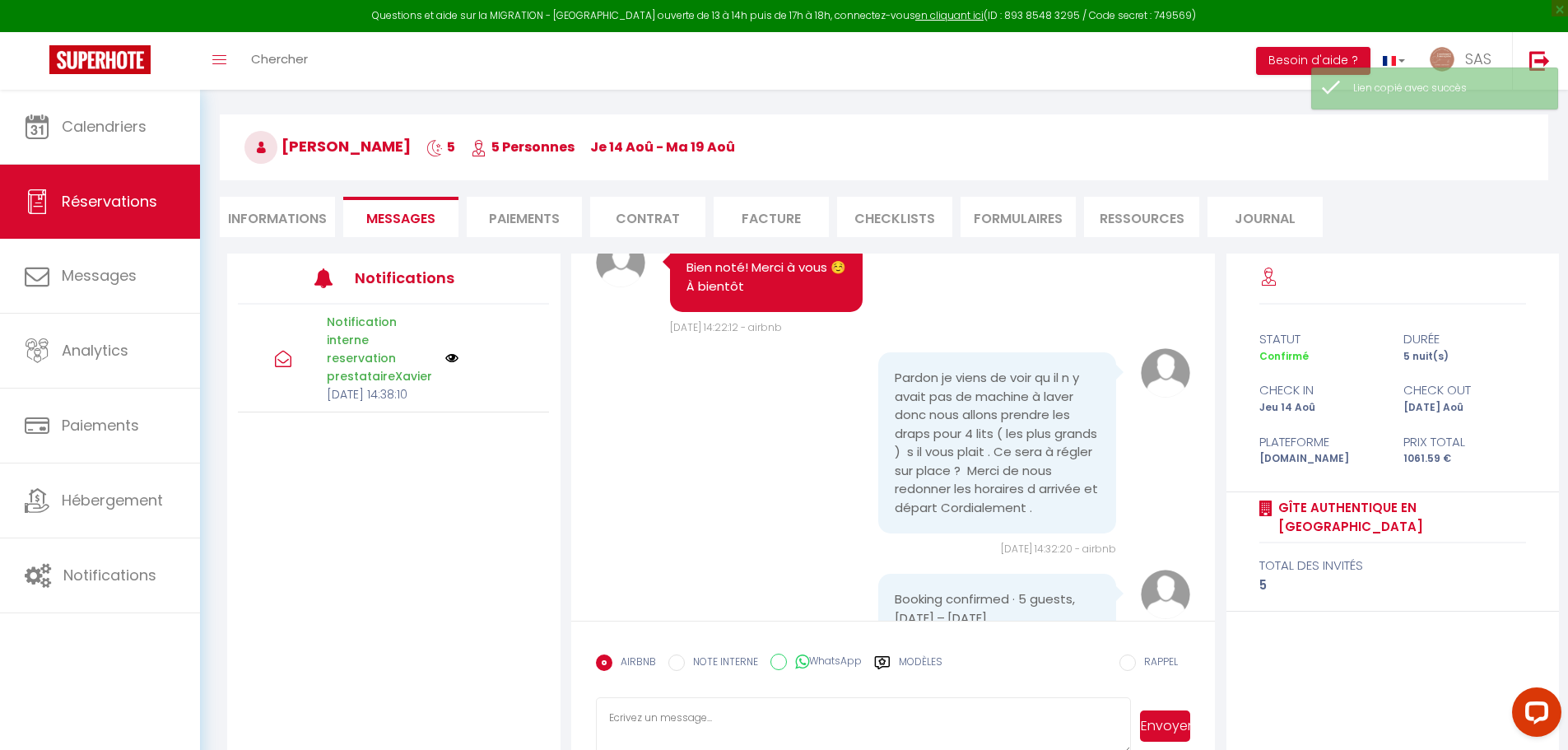
scroll to position [90, 0]
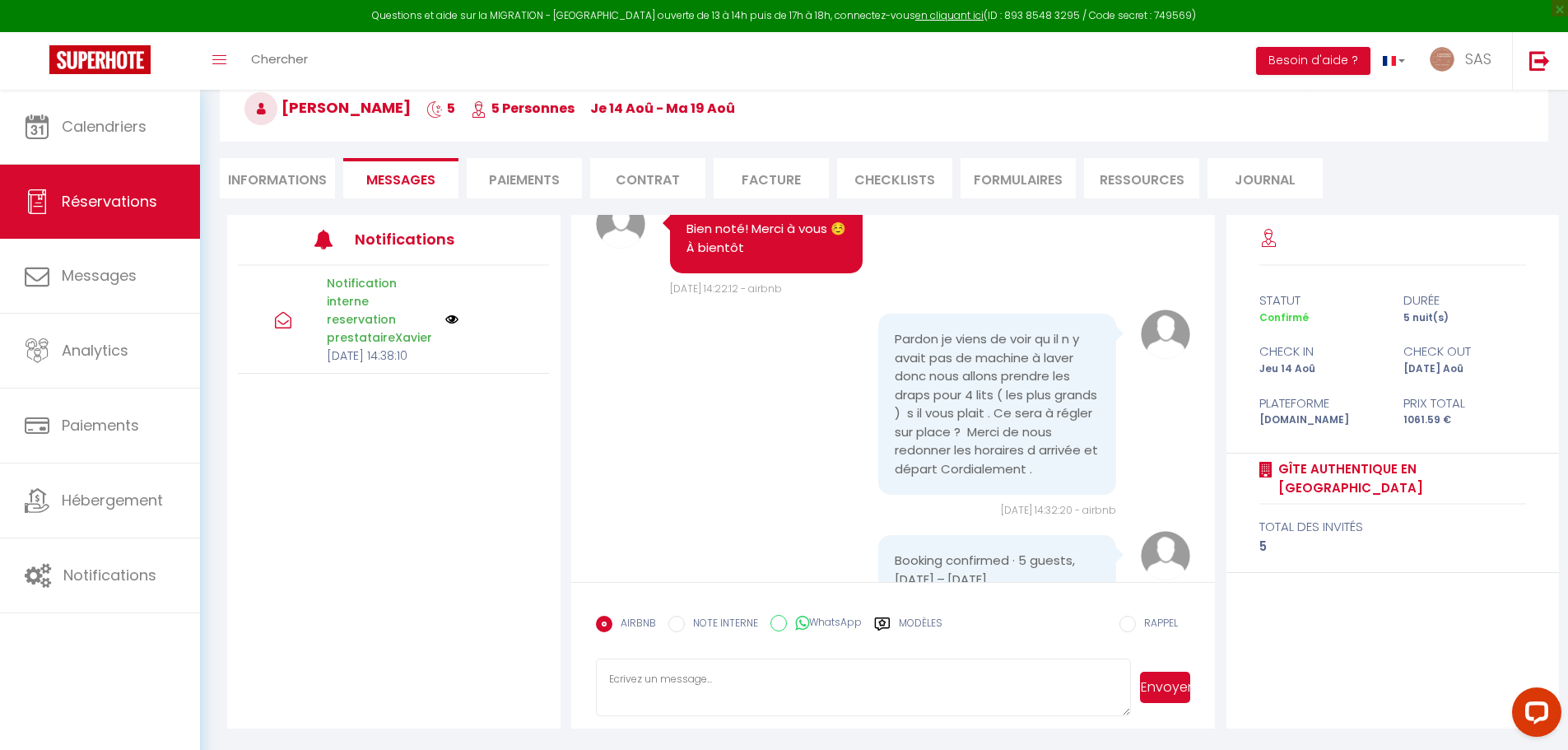
click at [845, 693] on textarea at bounding box center [864, 687] width 535 height 57
paste textarea "[URL][DOMAIN_NAME]"
type textarea "Bonjour [PERSON_NAME], ci dessous le lien pour régler la location du linge. [UR…"
click at [1177, 702] on button "Envoyer" at bounding box center [1165, 687] width 50 height 31
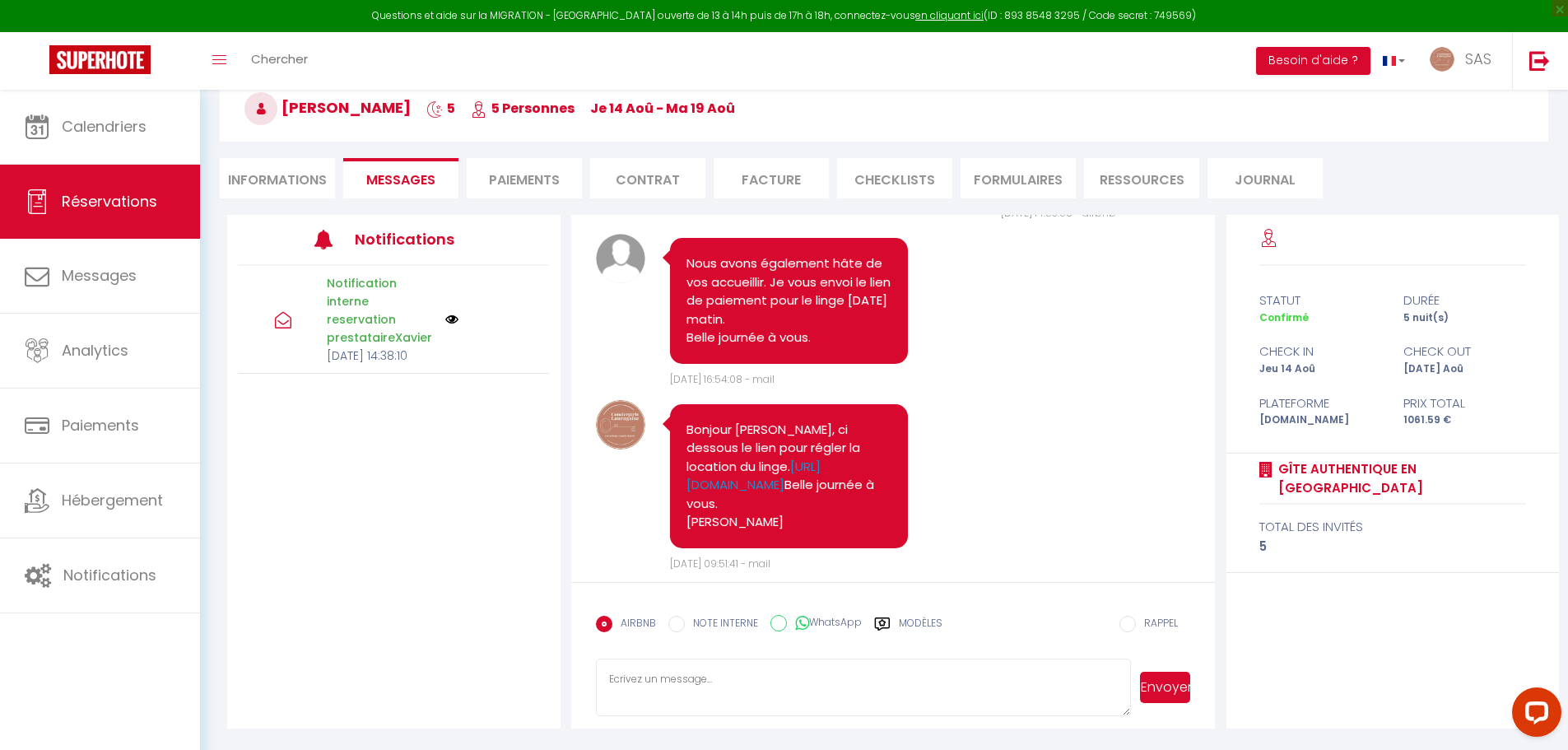
scroll to position [3291, 0]
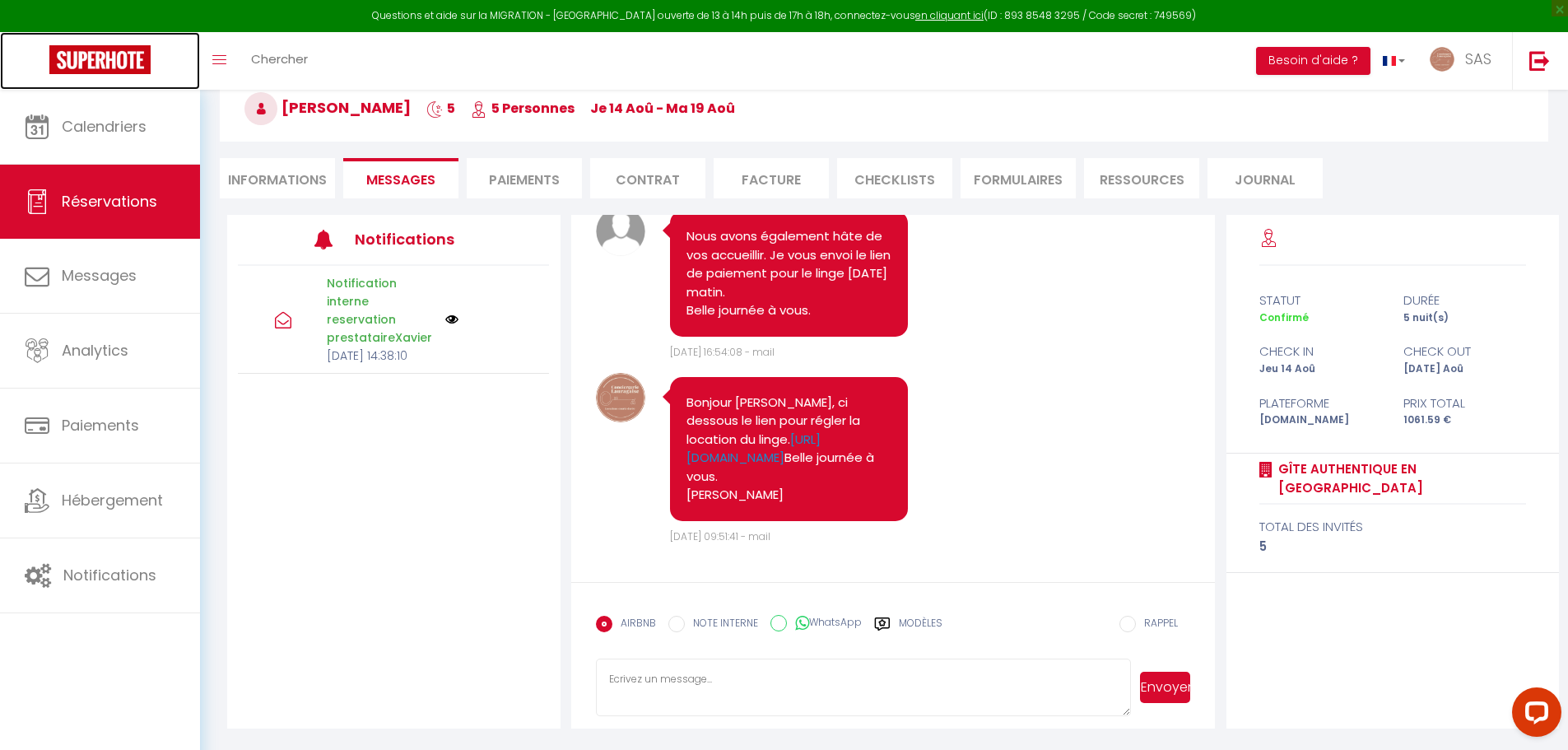
click at [119, 71] on img at bounding box center [100, 59] width 101 height 29
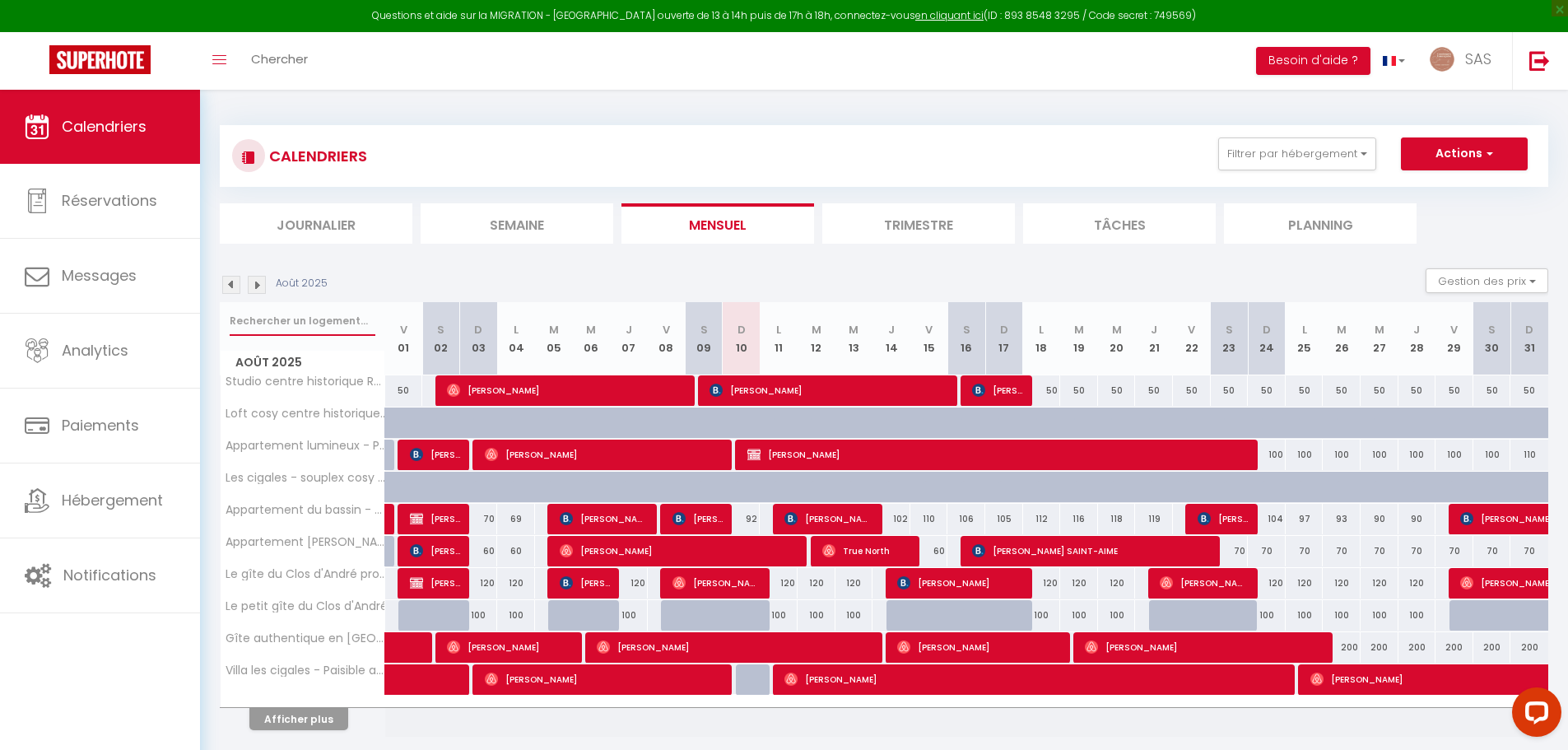
click at [263, 325] on input "text" at bounding box center [302, 321] width 146 height 30
type input "r"
select select
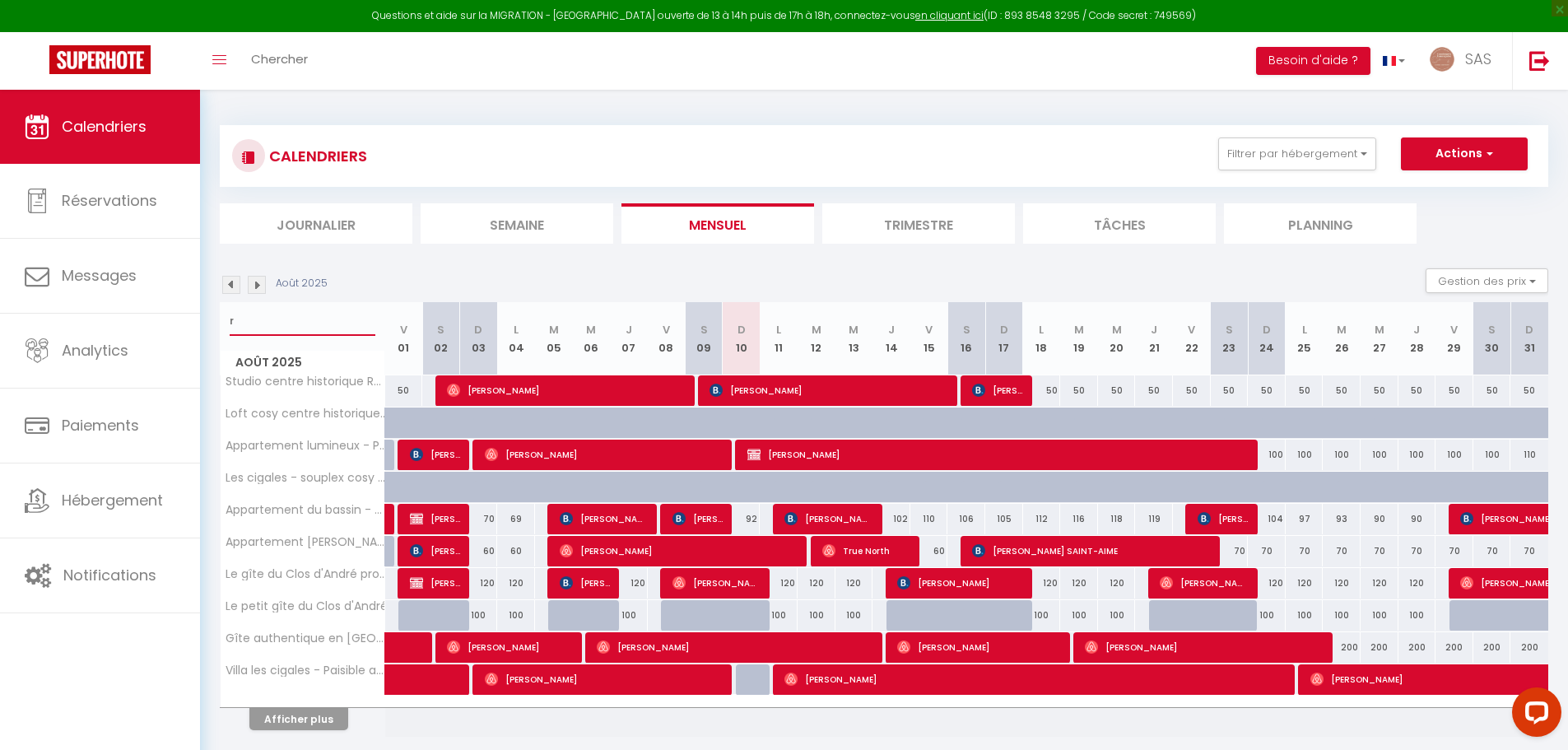
select select
type input "ri"
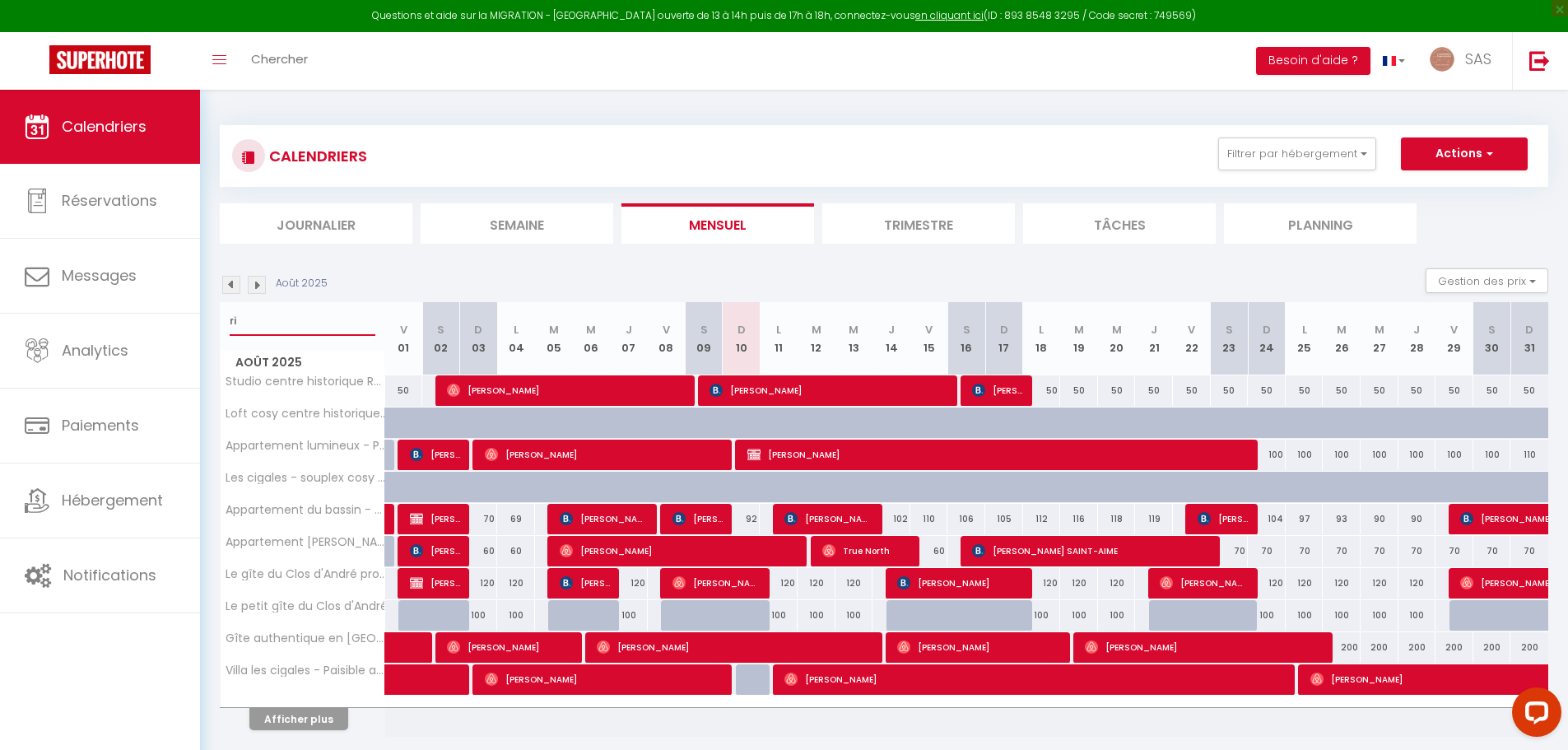
select select
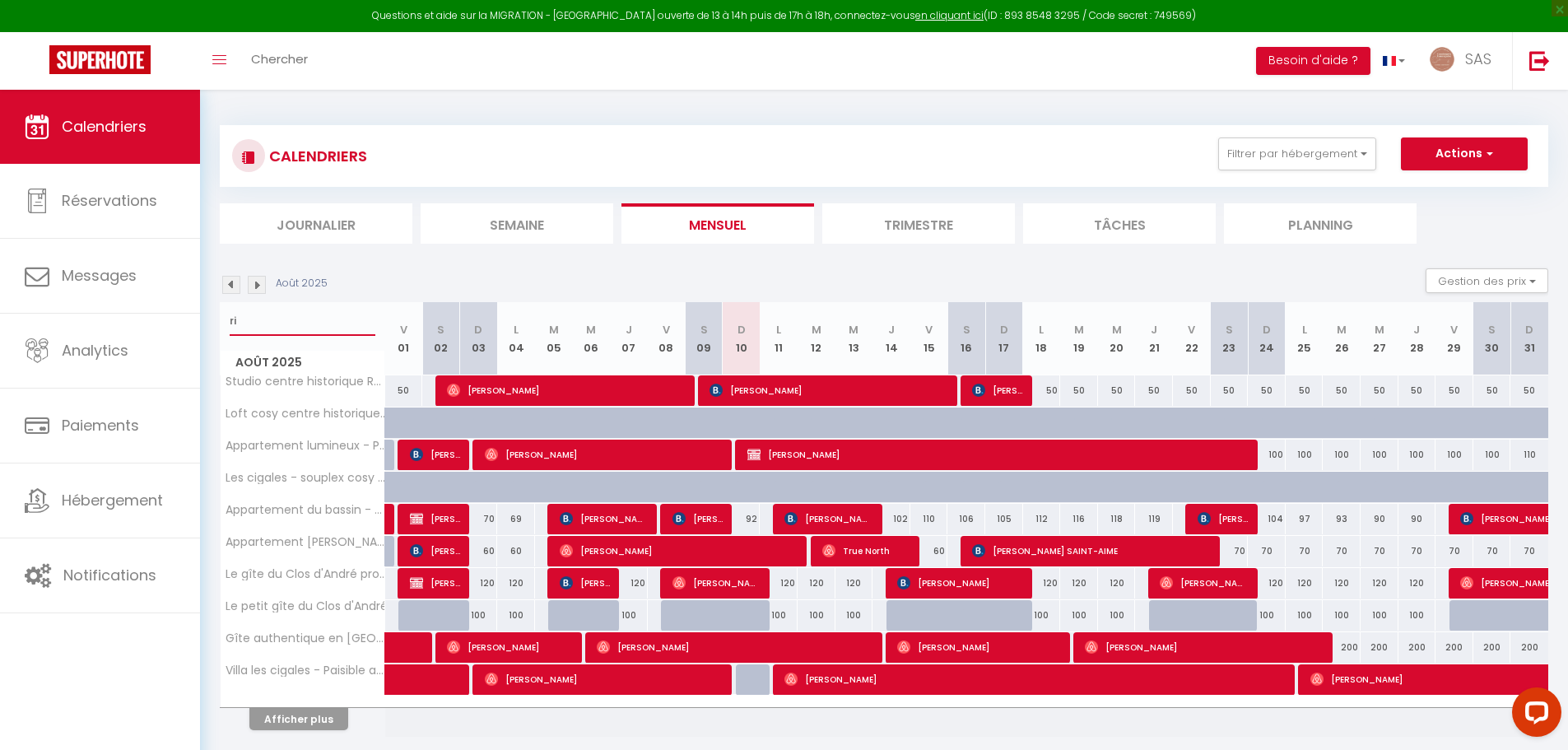
select select
type input "rip"
select select
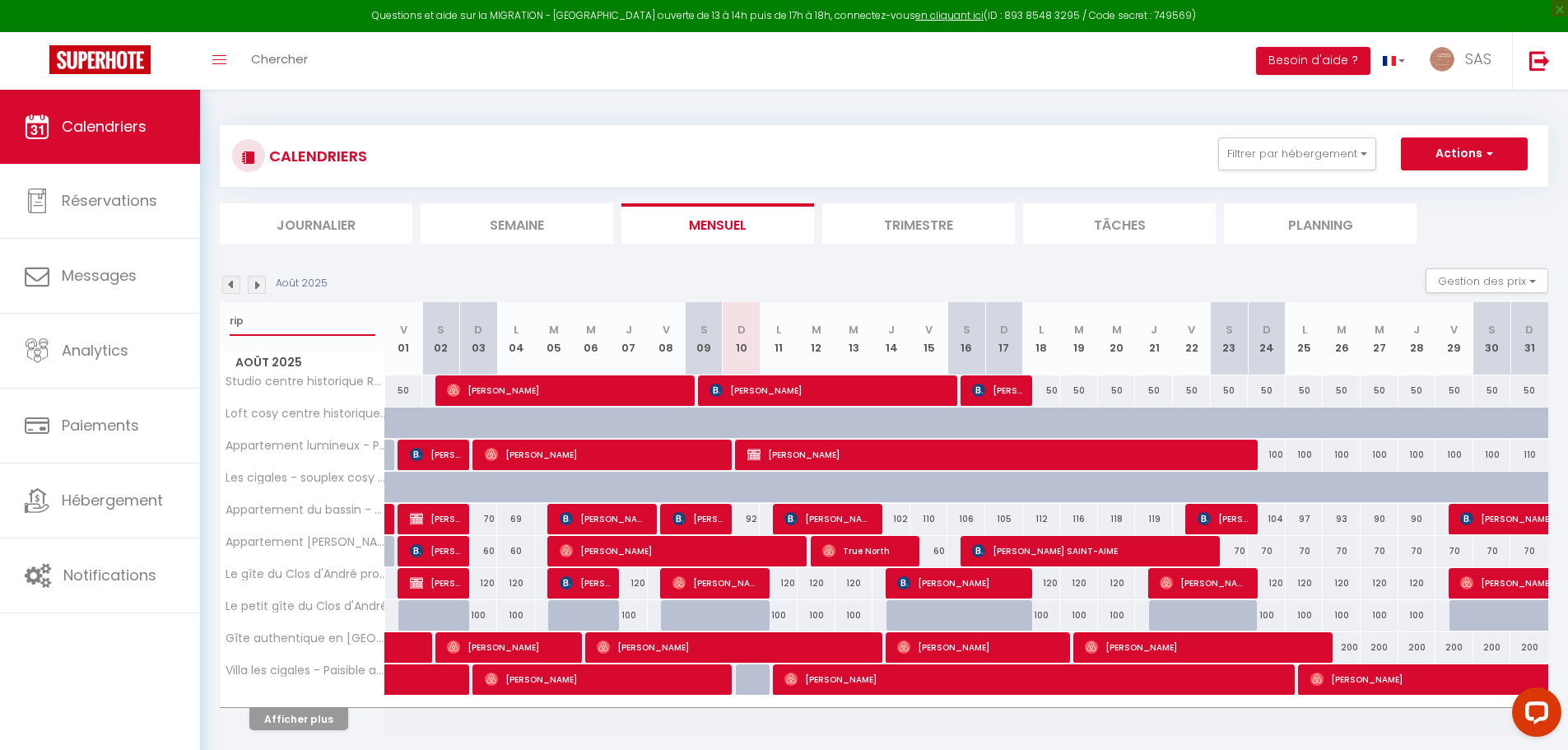
select select
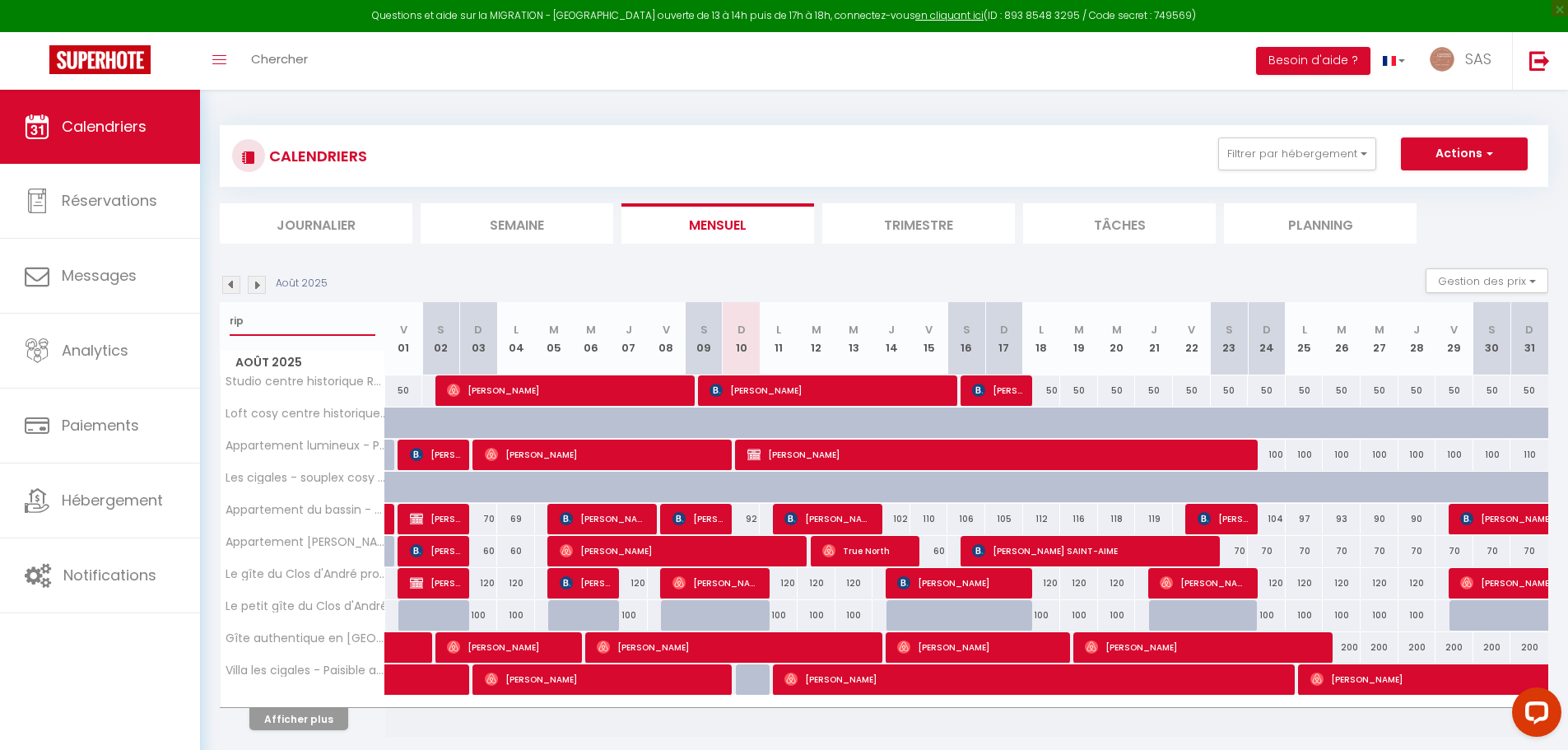
type input "ripl"
select select
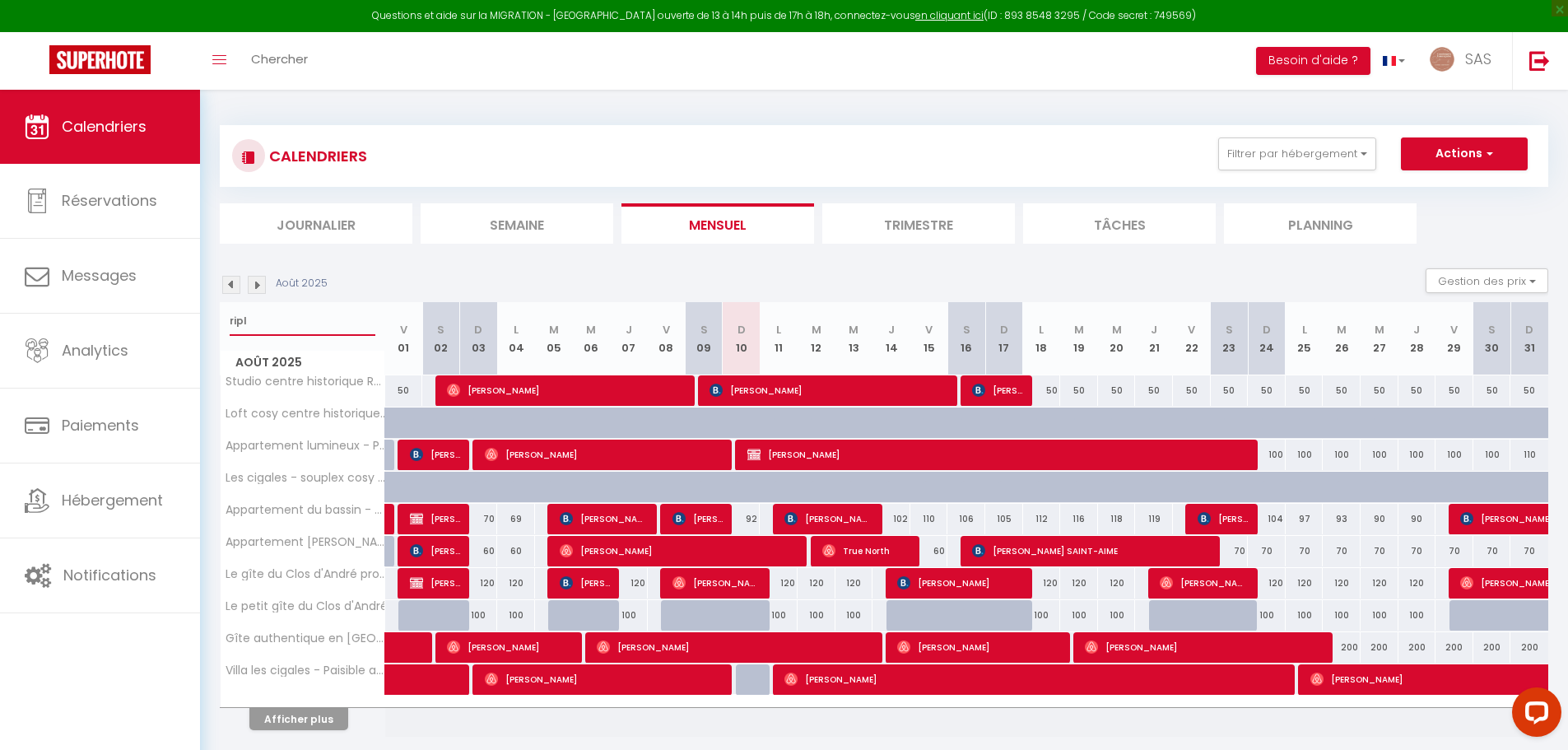
select select
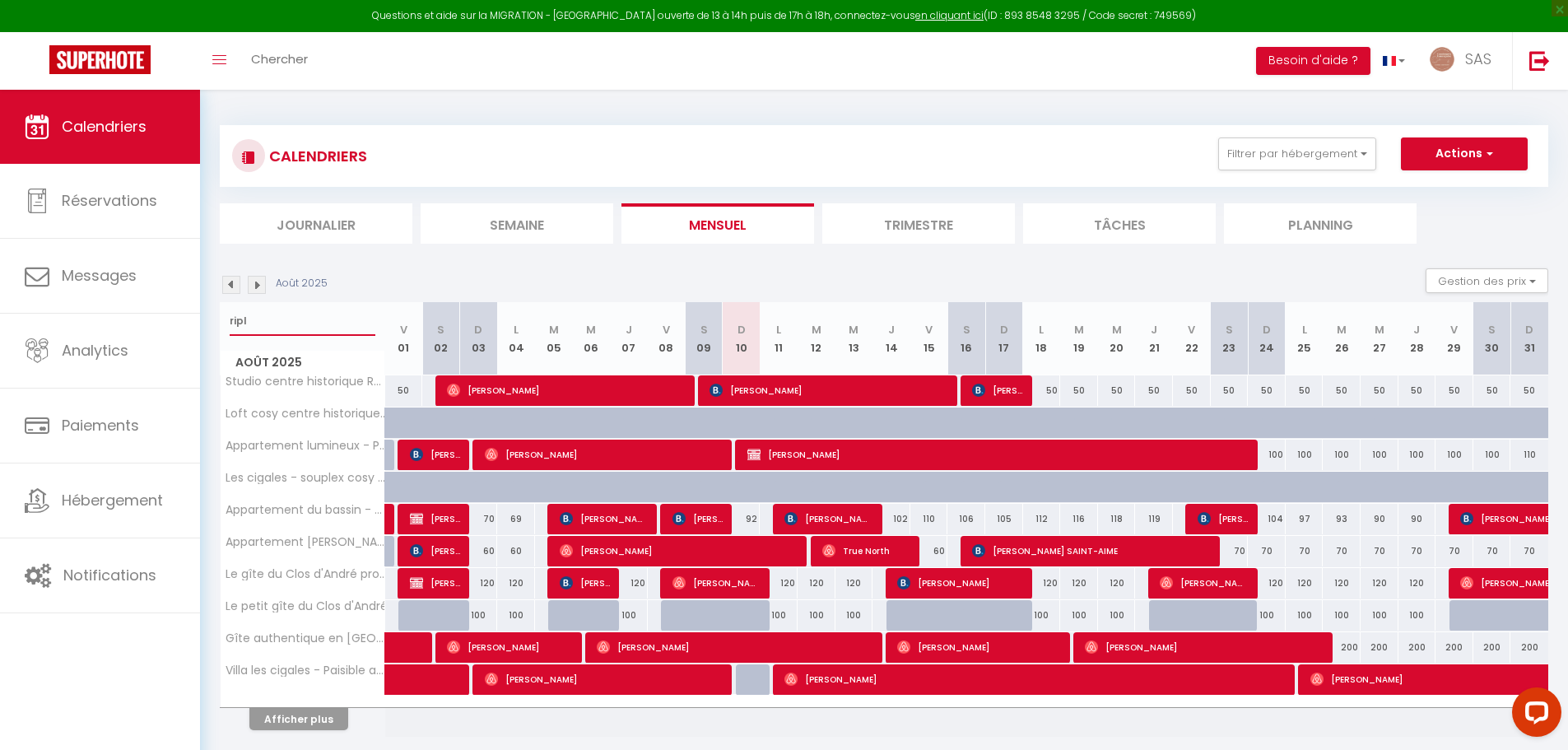
select select
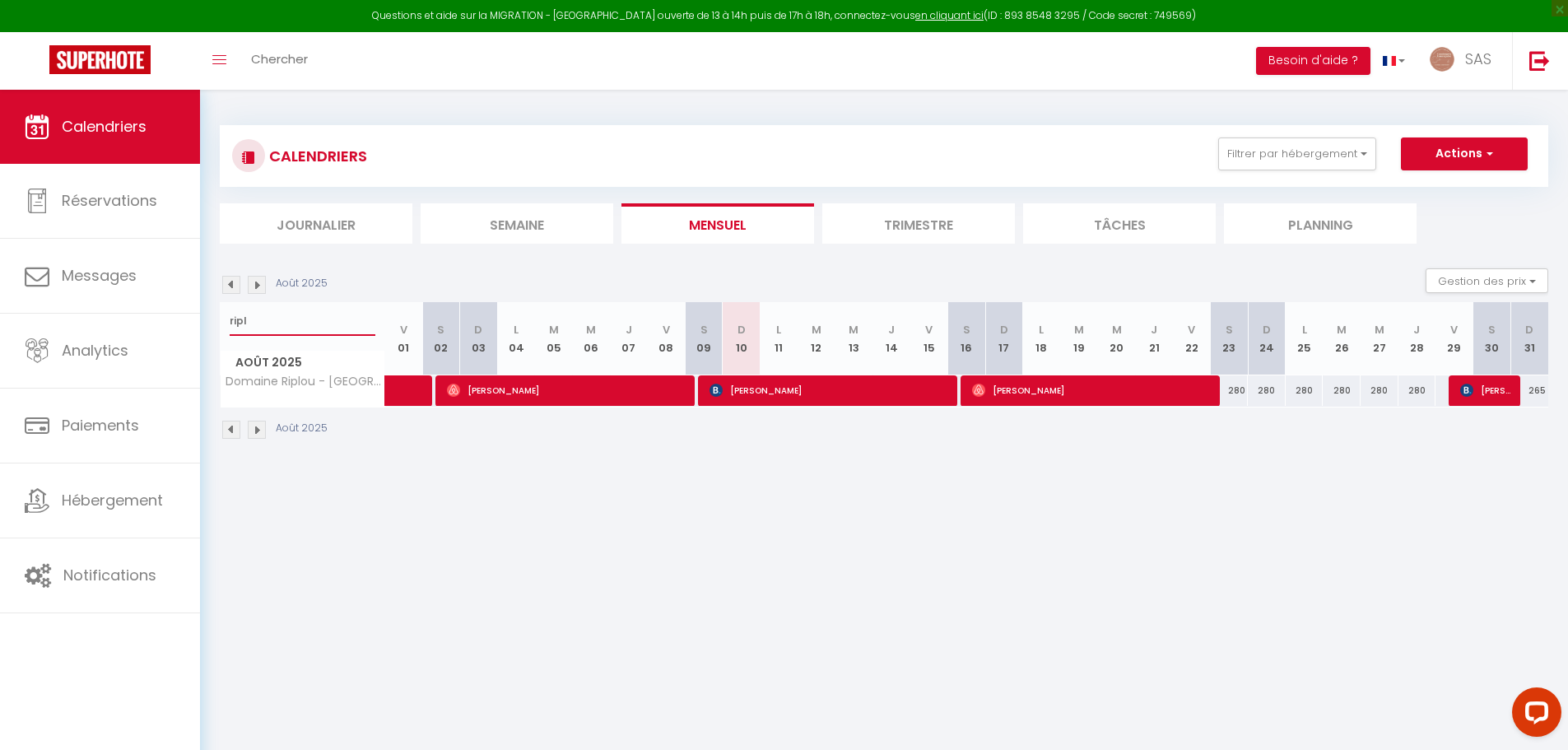
type input "ripl"
click at [891, 392] on span "[PERSON_NAME]" at bounding box center [829, 390] width 240 height 31
select select "OK"
select select "0"
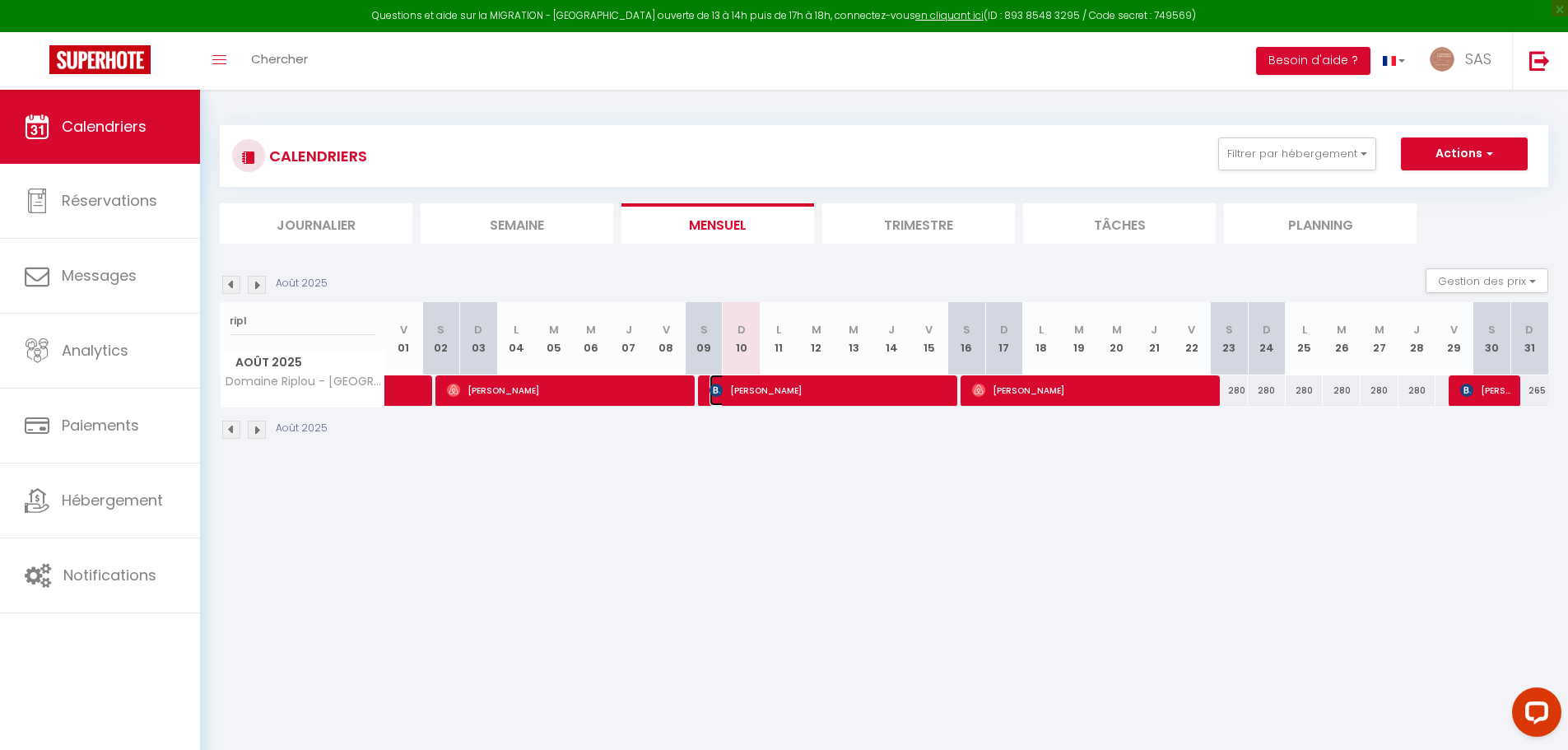
select select "0"
select select "1"
select select
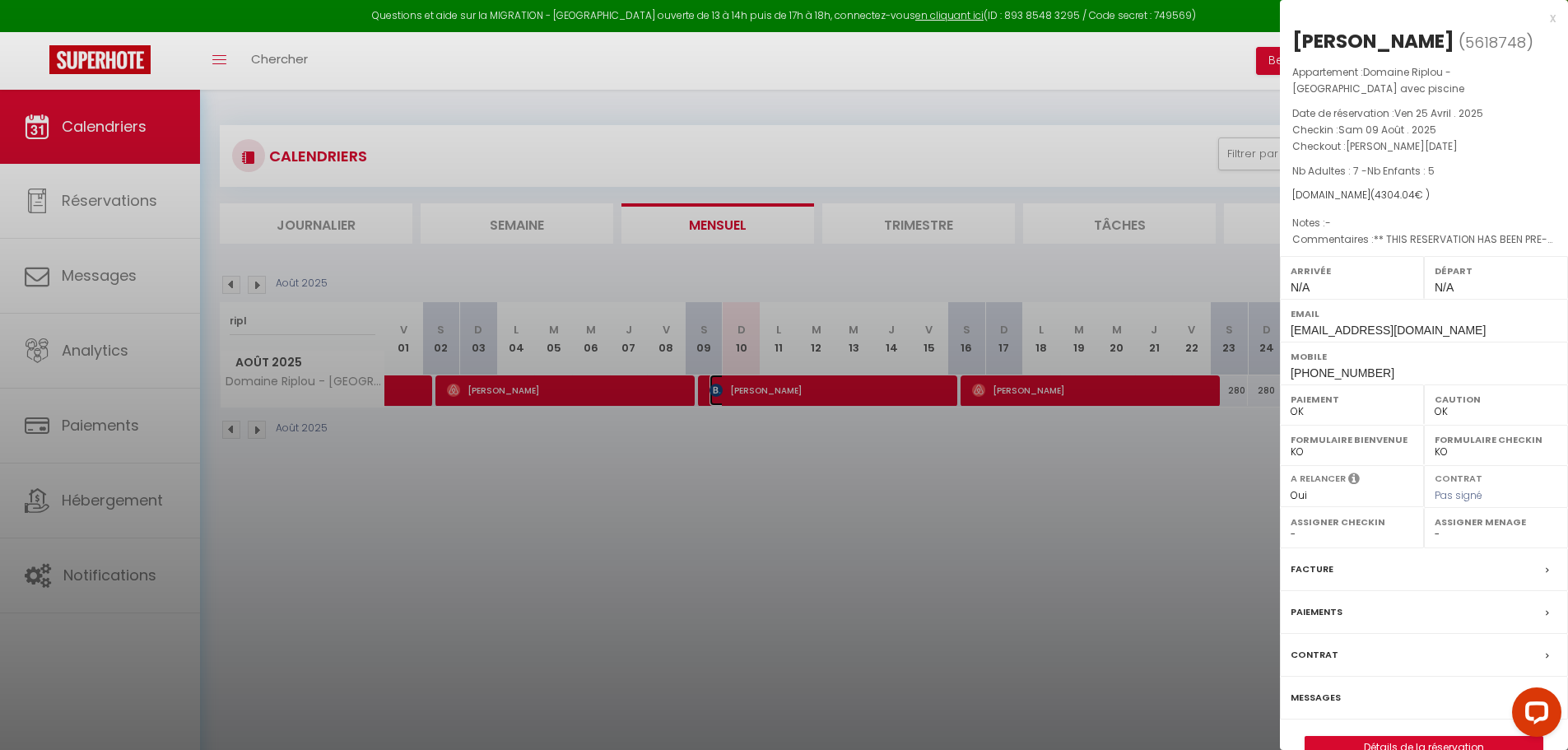
select select "26329"
click at [1483, 743] on link "Détails de la réservation" at bounding box center [1424, 747] width 237 height 22
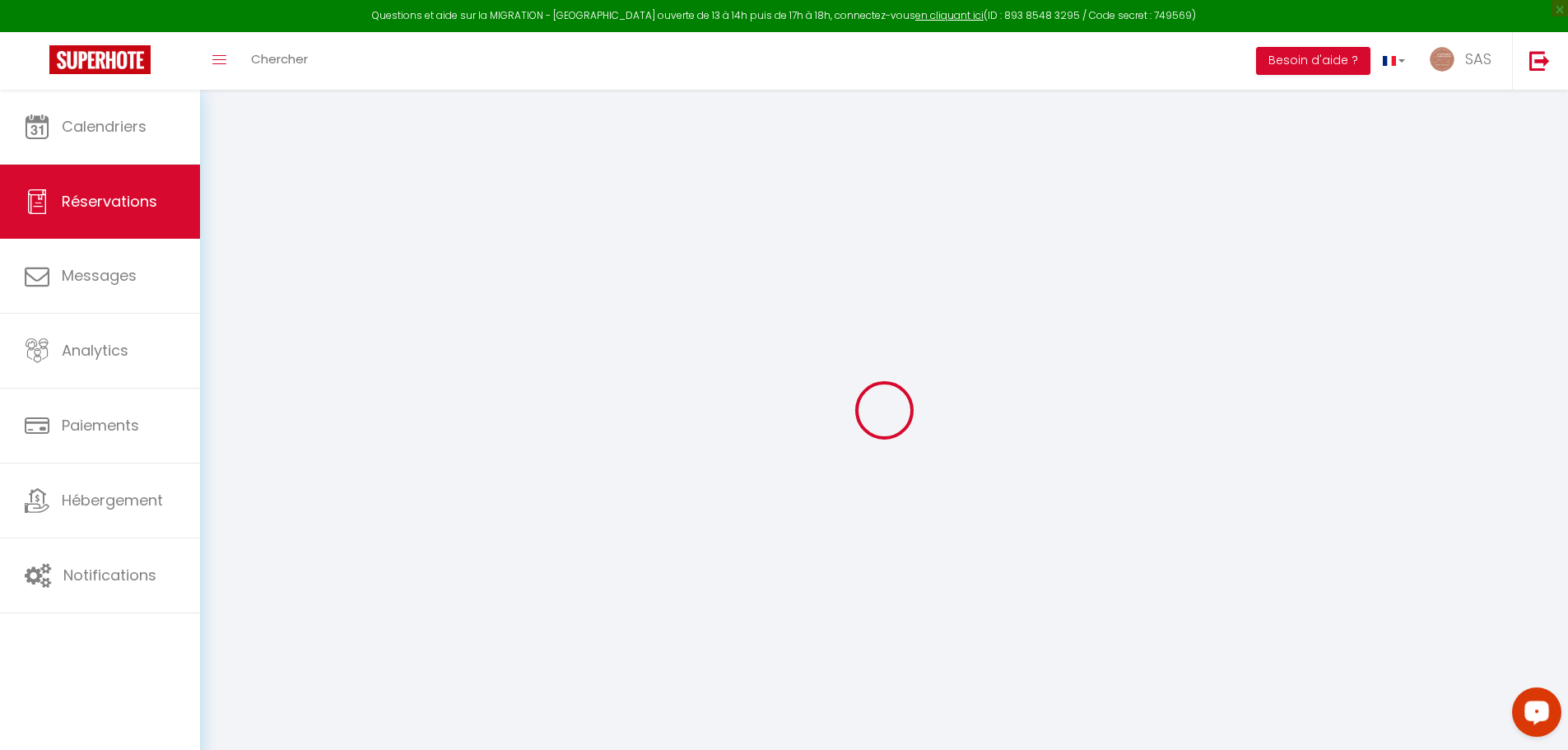
select select
checkbox input "false"
type textarea "** THIS RESERVATION HAS BEEN PRE-PAID ** You have a booker that would like free…"
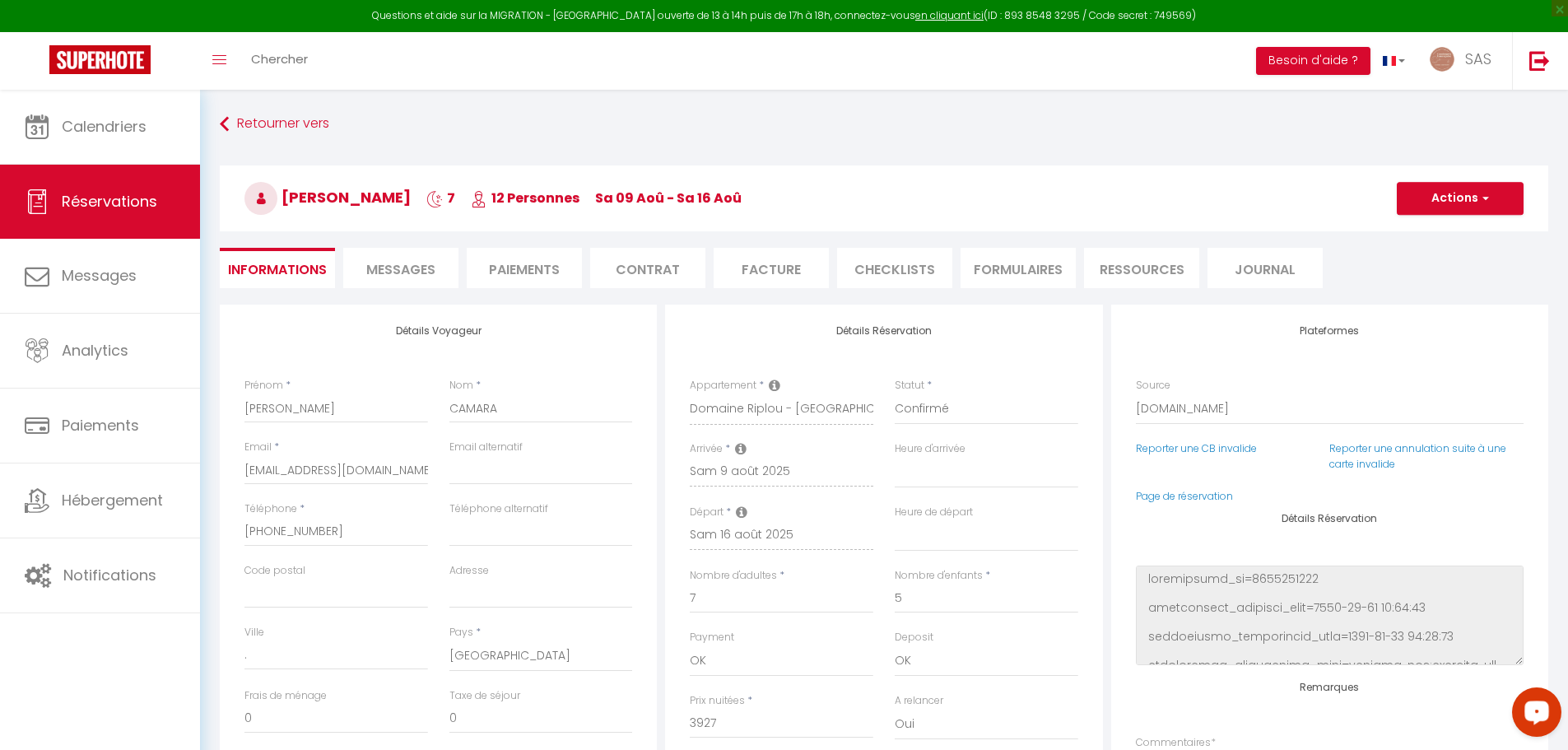
type input "120"
type input "257.04"
select select
checkbox input "false"
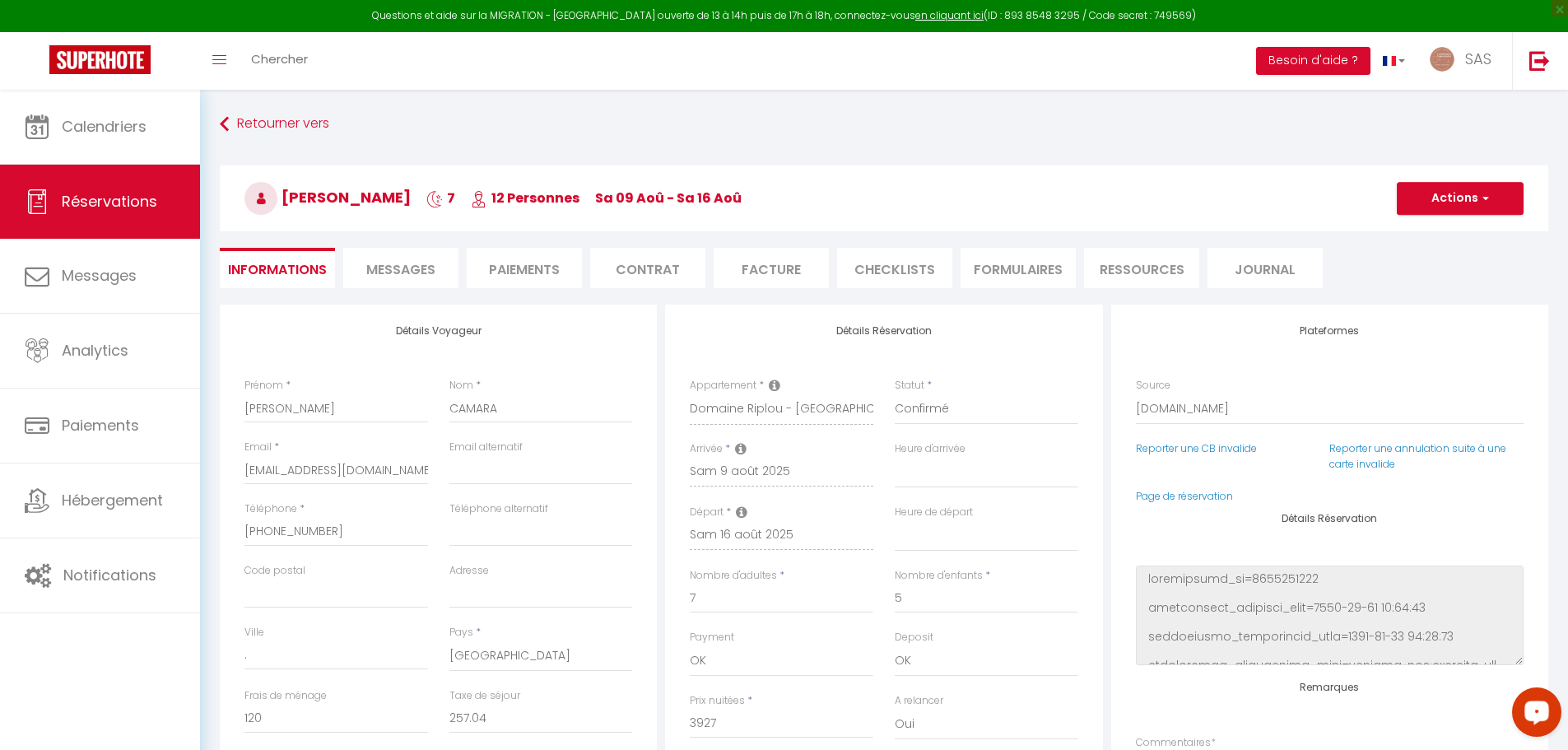
select select
click at [541, 270] on li "Paiements" at bounding box center [524, 268] width 116 height 40
